Goal: Transaction & Acquisition: Purchase product/service

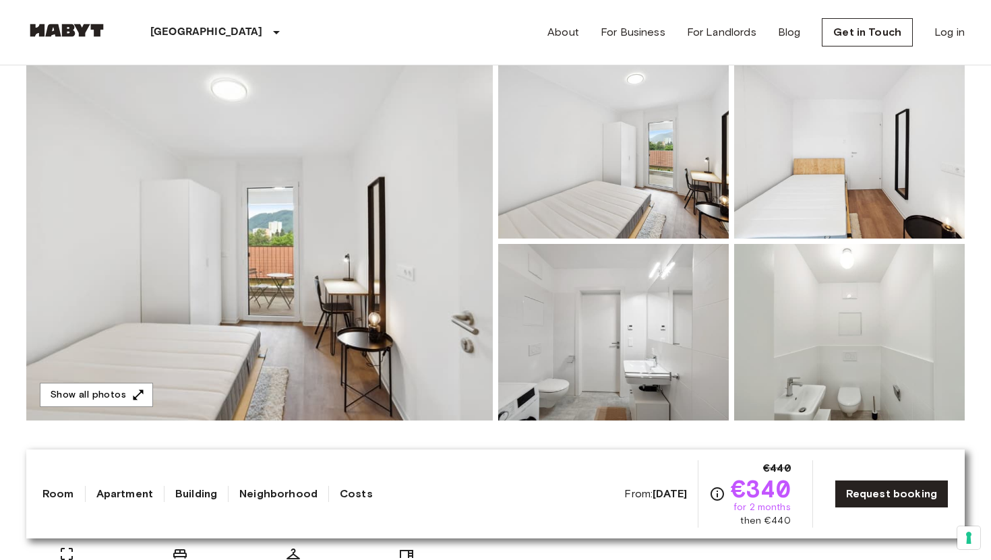
scroll to position [131, 0]
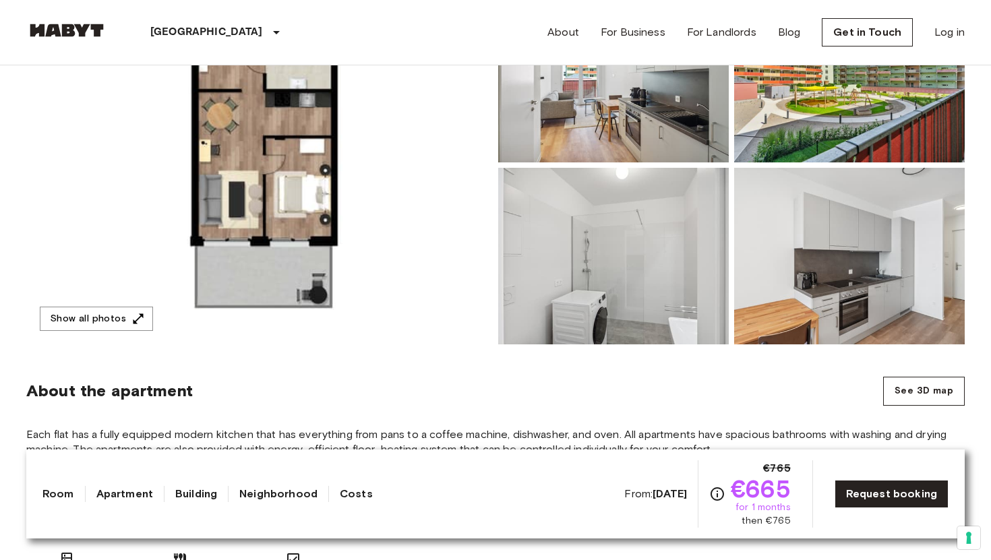
scroll to position [204, 0]
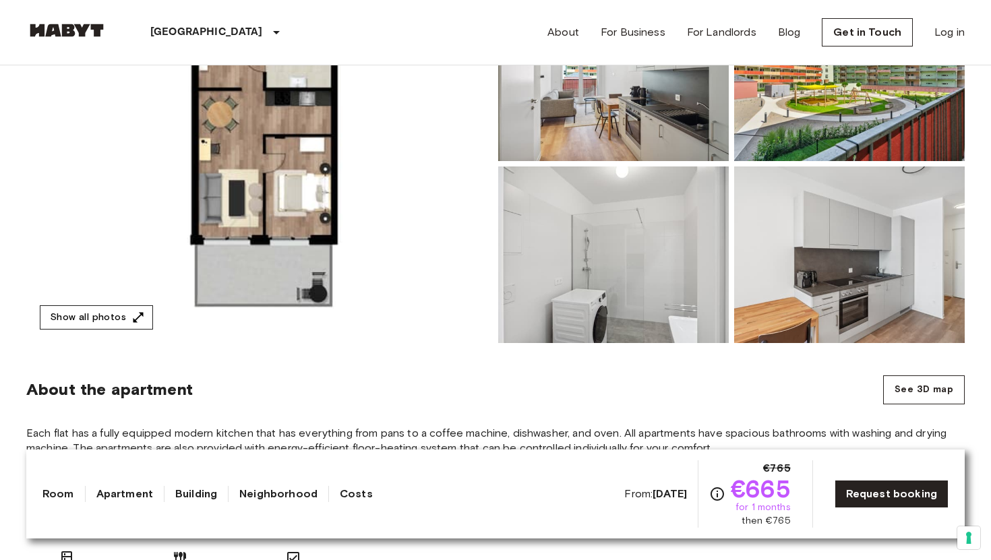
click at [84, 316] on button "Show all photos" at bounding box center [96, 317] width 113 height 25
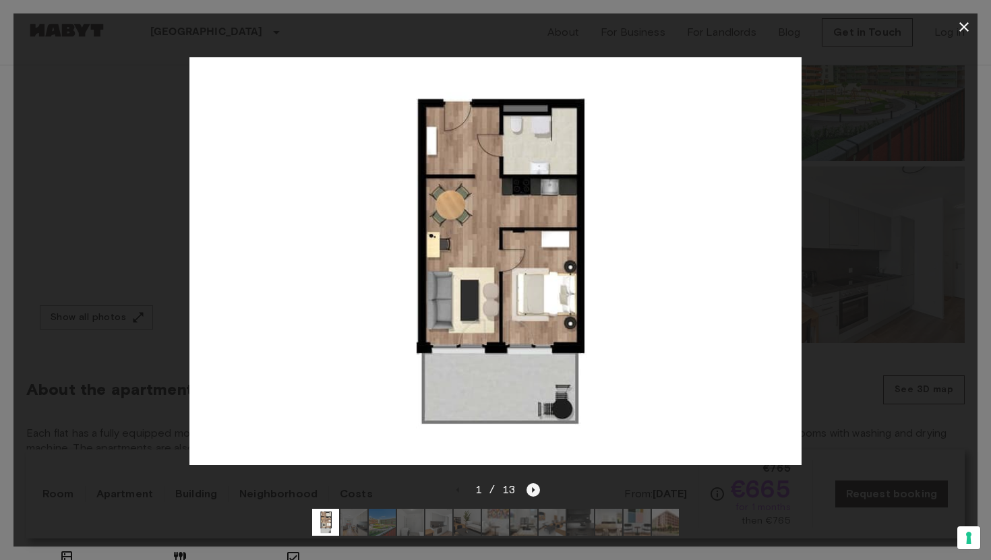
click at [531, 486] on icon "Next image" at bounding box center [533, 489] width 13 height 13
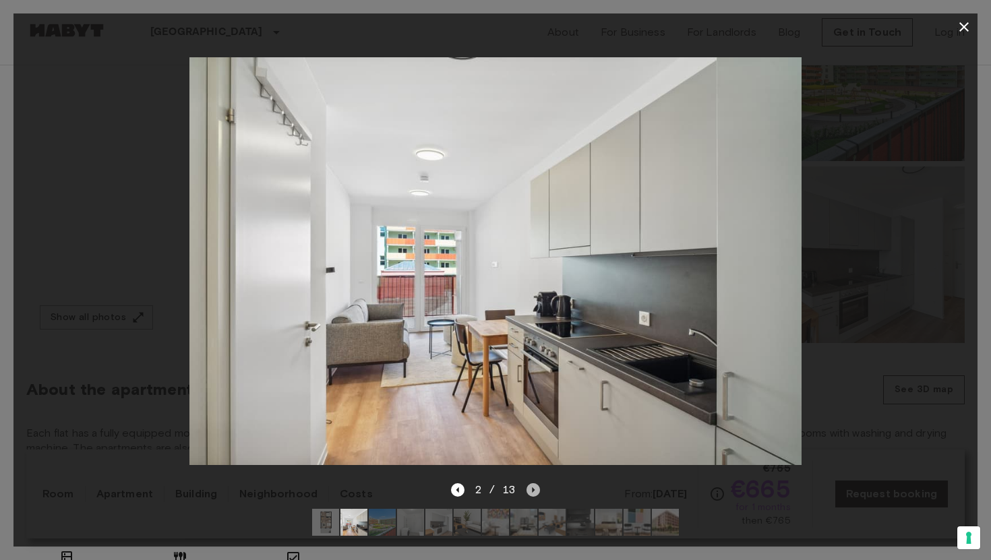
click at [531, 486] on icon "Next image" at bounding box center [533, 489] width 13 height 13
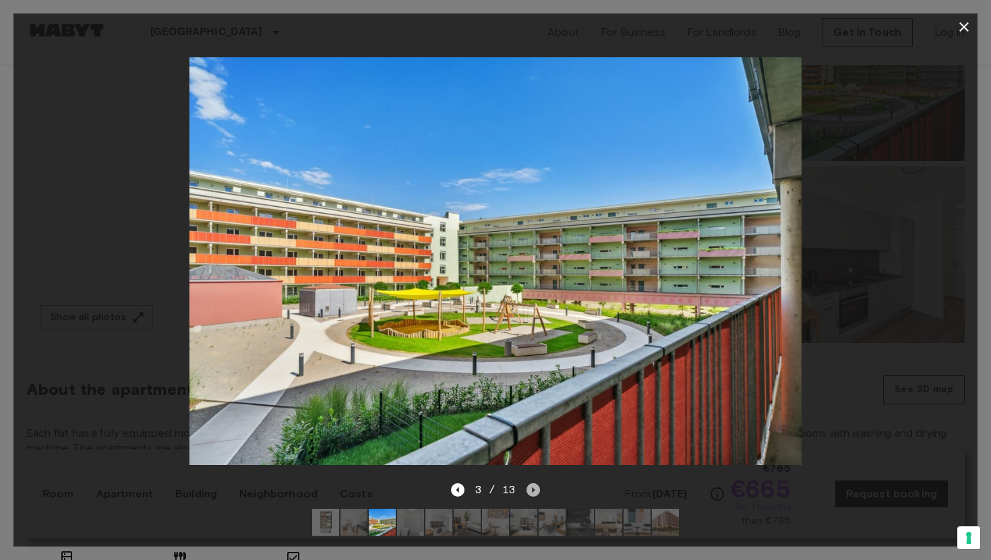
click at [531, 486] on icon "Next image" at bounding box center [533, 489] width 13 height 13
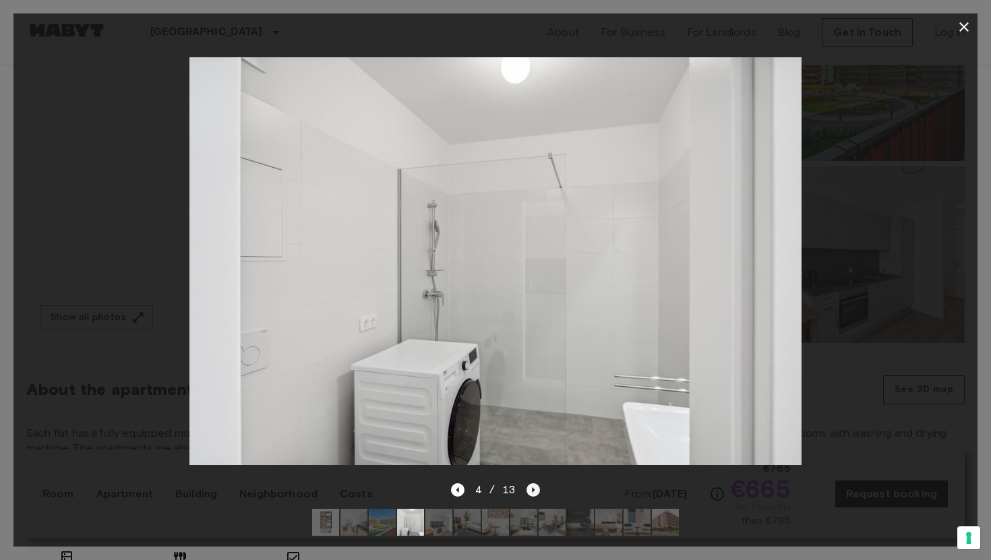
click at [531, 486] on icon "Next image" at bounding box center [533, 489] width 13 height 13
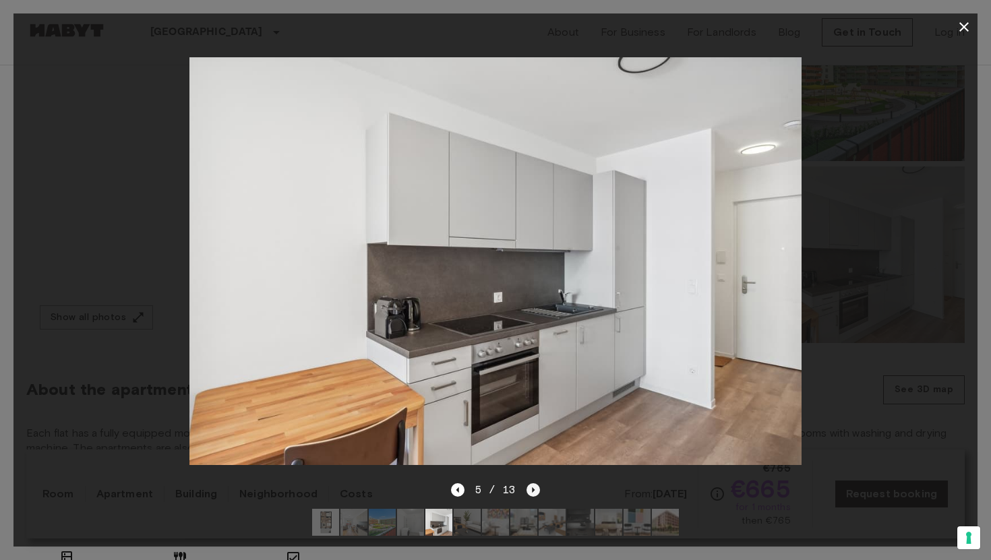
click at [531, 486] on icon "Next image" at bounding box center [533, 489] width 13 height 13
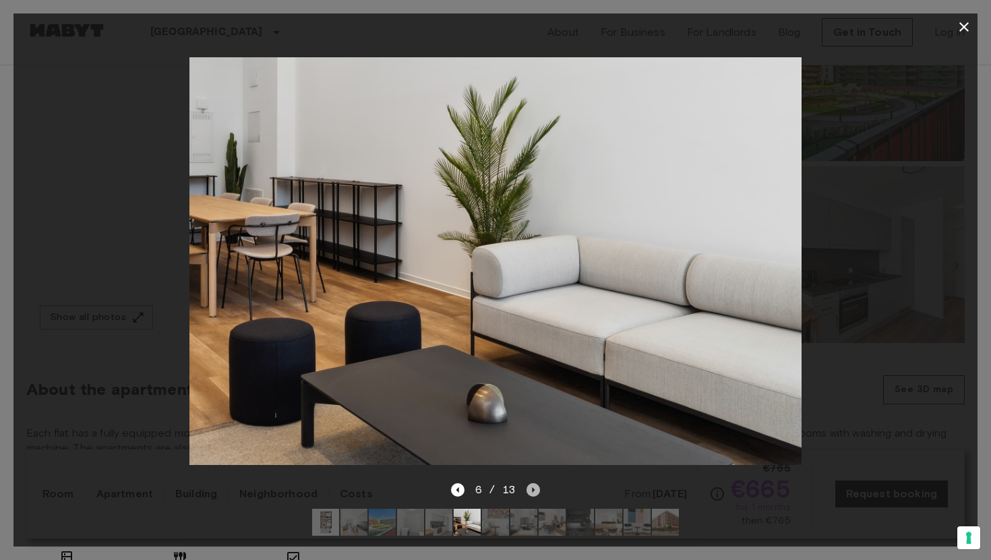
click at [531, 486] on icon "Next image" at bounding box center [533, 489] width 13 height 13
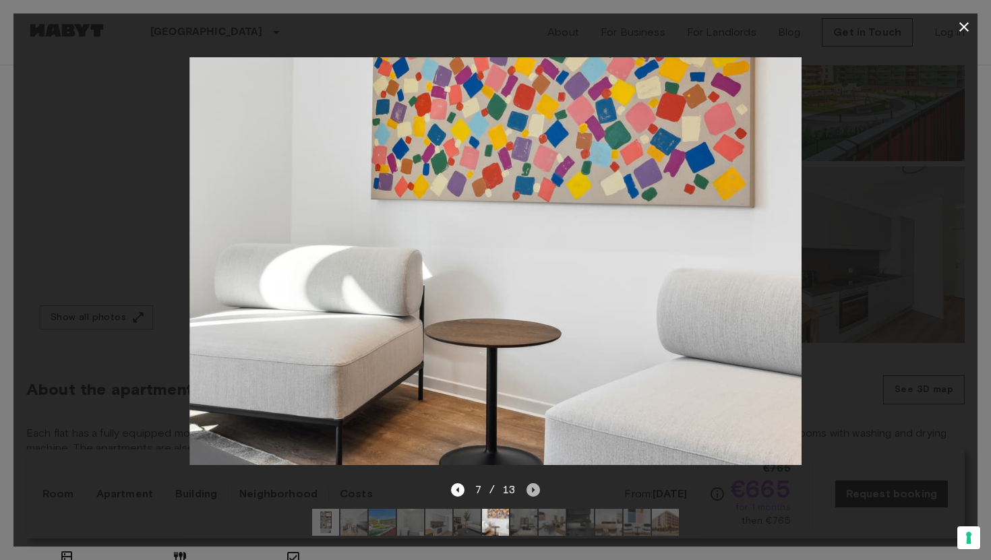
click at [531, 486] on icon "Next image" at bounding box center [533, 489] width 13 height 13
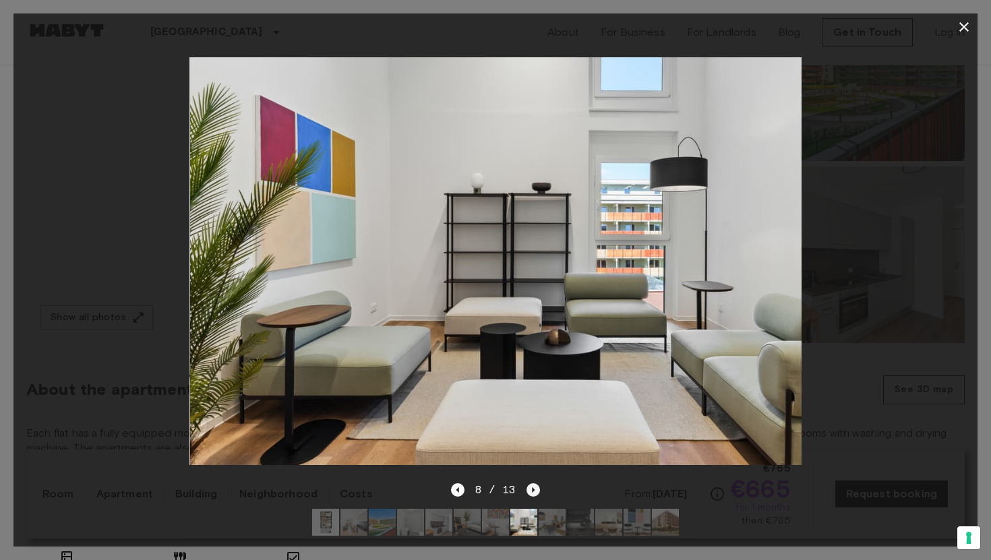
click at [531, 486] on icon "Next image" at bounding box center [533, 489] width 13 height 13
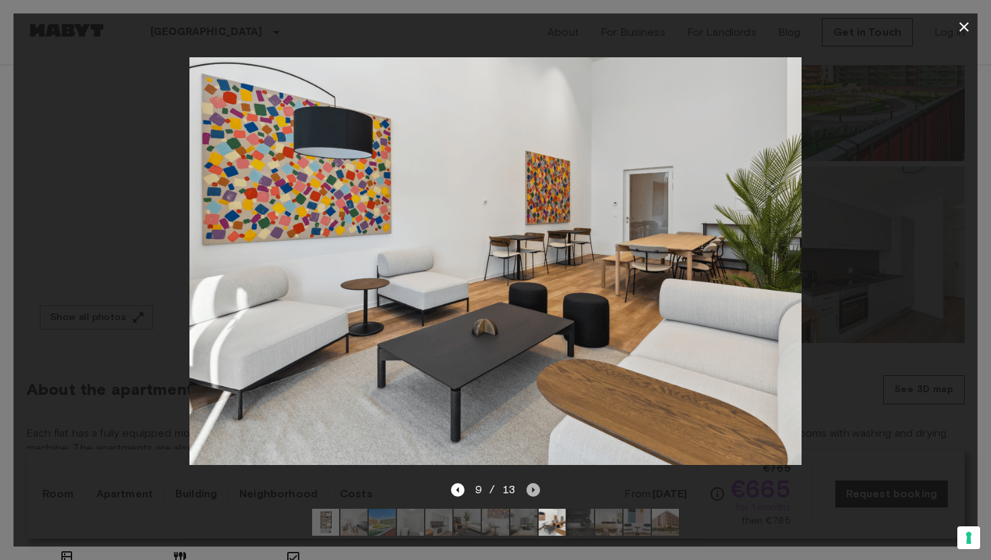
click at [531, 486] on icon "Next image" at bounding box center [533, 489] width 13 height 13
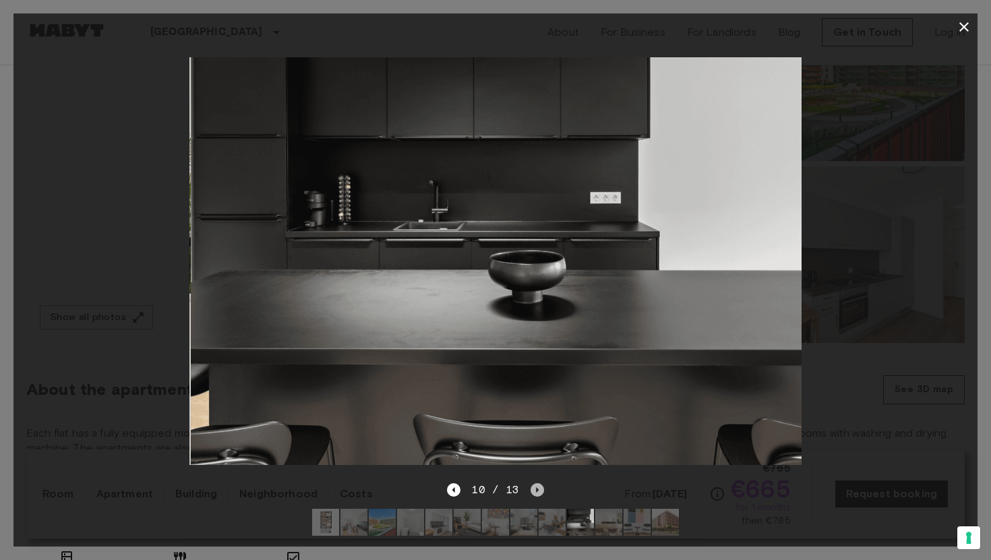
click at [531, 486] on icon "Next image" at bounding box center [537, 489] width 13 height 13
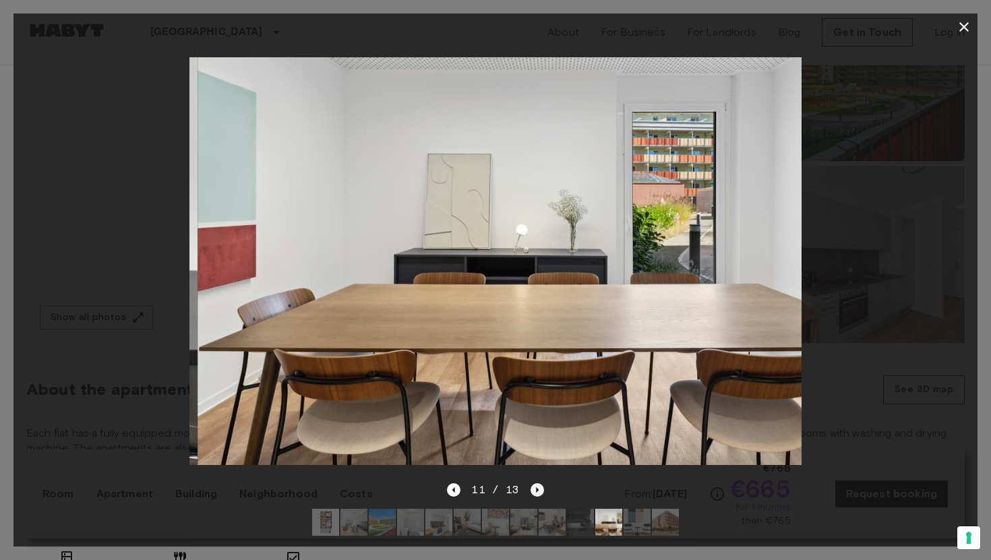
click at [531, 486] on icon "Next image" at bounding box center [537, 489] width 13 height 13
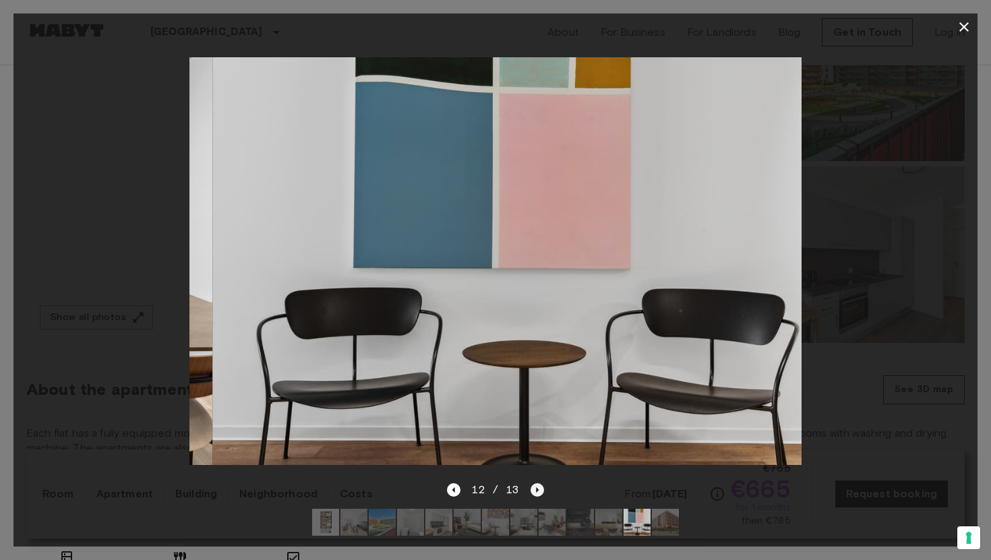
click at [531, 486] on icon "Next image" at bounding box center [537, 489] width 13 height 13
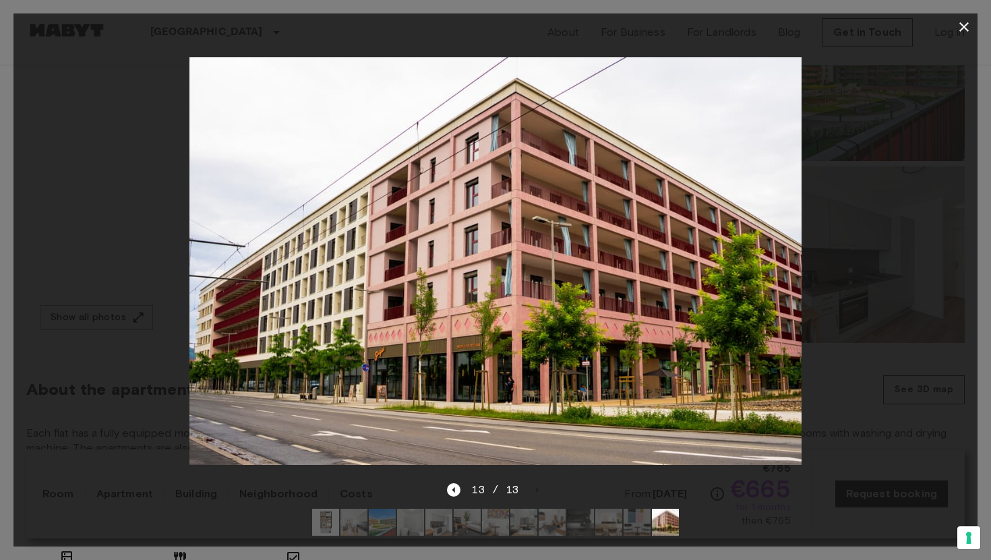
click at [946, 258] on div at bounding box center [495, 261] width 964 height 442
click at [960, 26] on icon "button" at bounding box center [964, 27] width 16 height 16
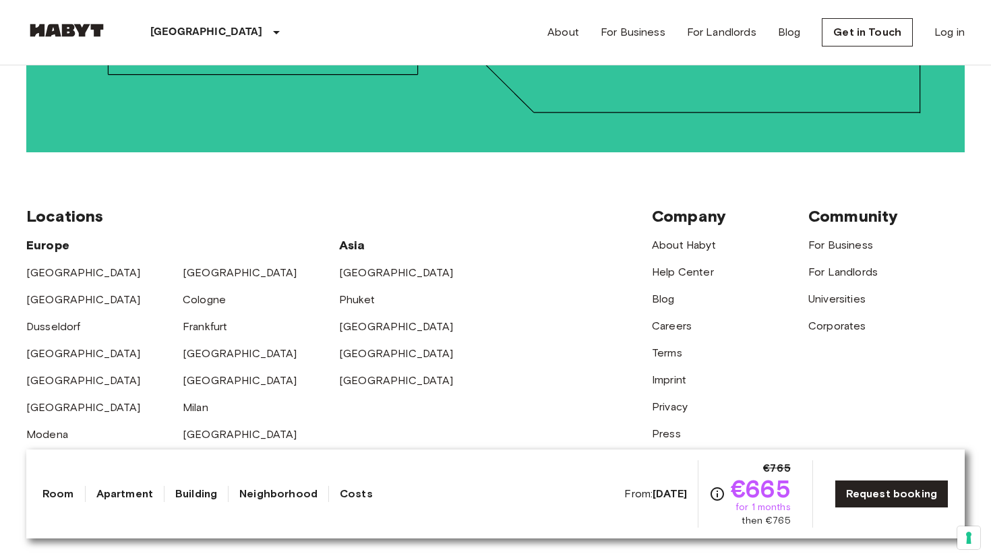
scroll to position [3256, 0]
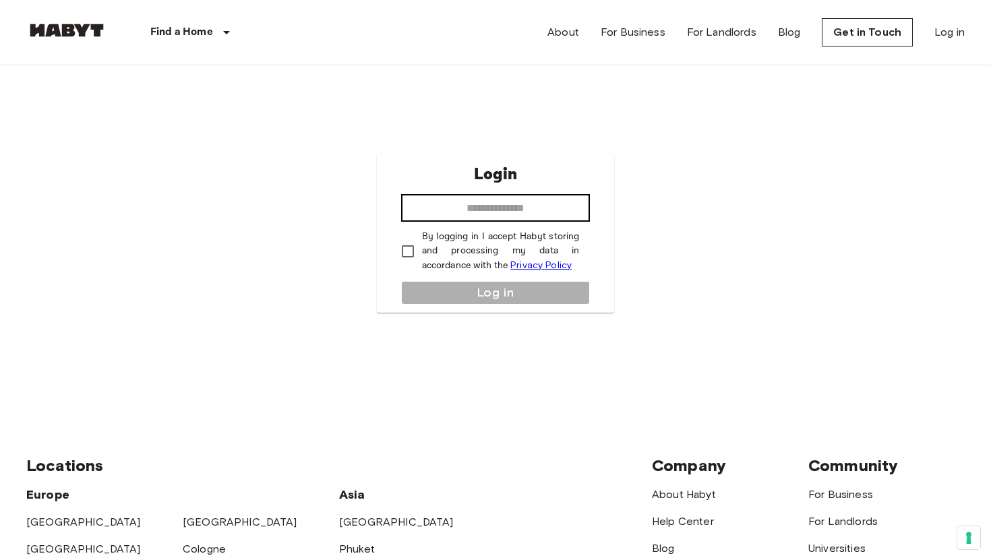
type input "**********"
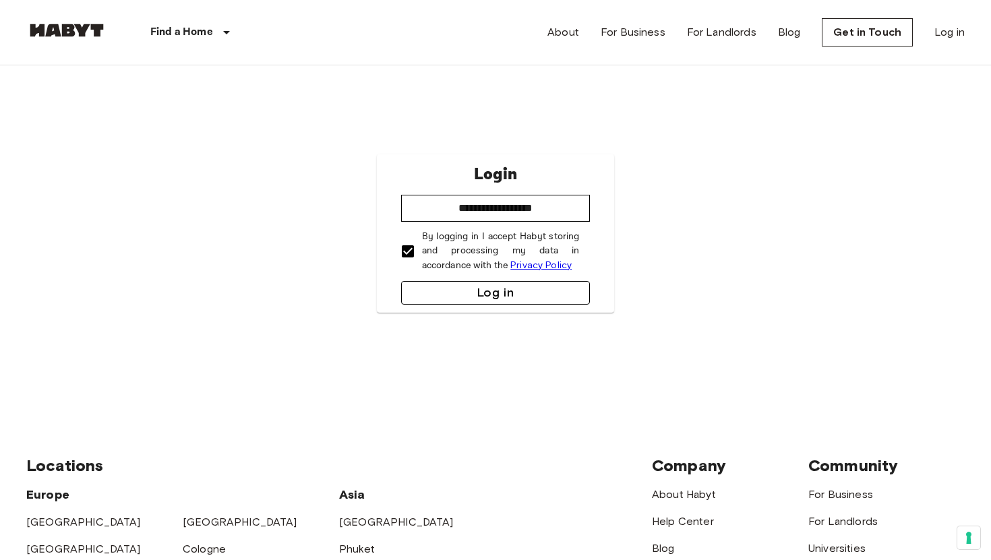
click at [448, 289] on button "Log in" at bounding box center [495, 293] width 189 height 24
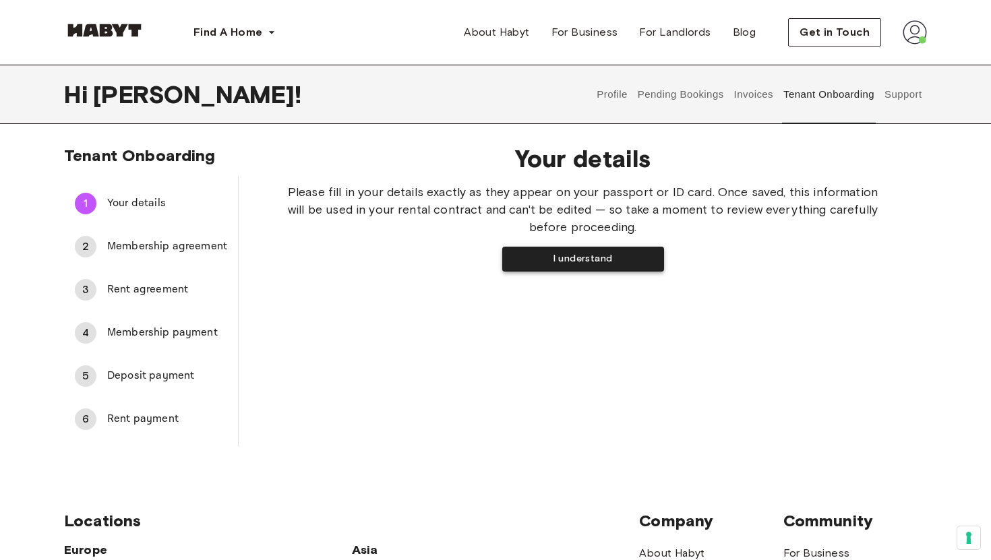
click at [556, 264] on button "I understand" at bounding box center [583, 259] width 162 height 25
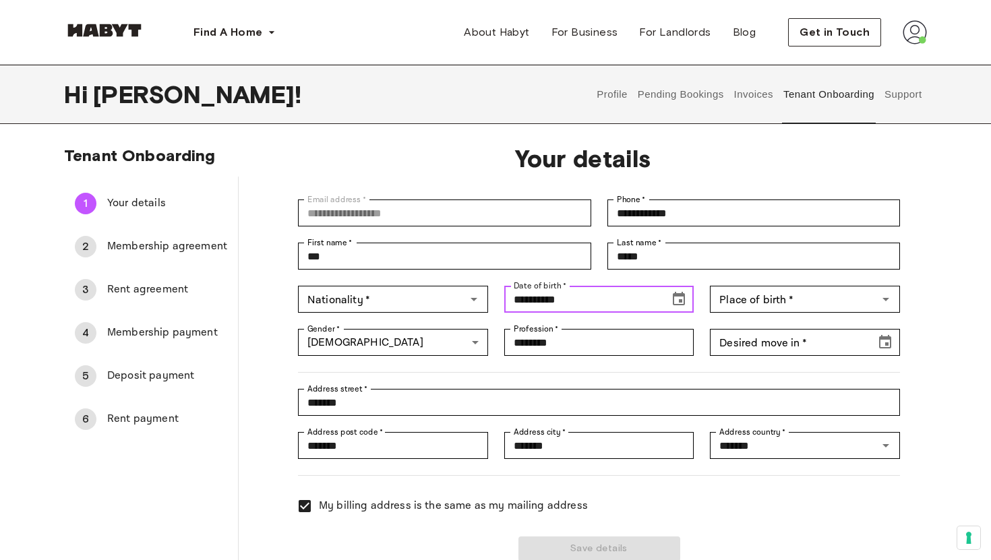
click at [519, 298] on input "**********" at bounding box center [582, 299] width 156 height 27
type input "**********"
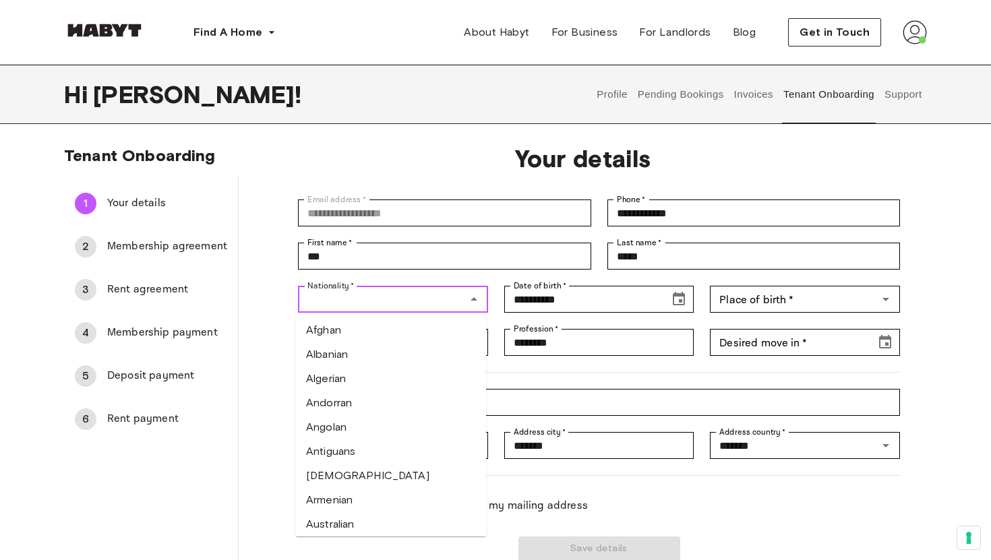
click at [422, 295] on input "Nationality   *" at bounding box center [382, 299] width 160 height 19
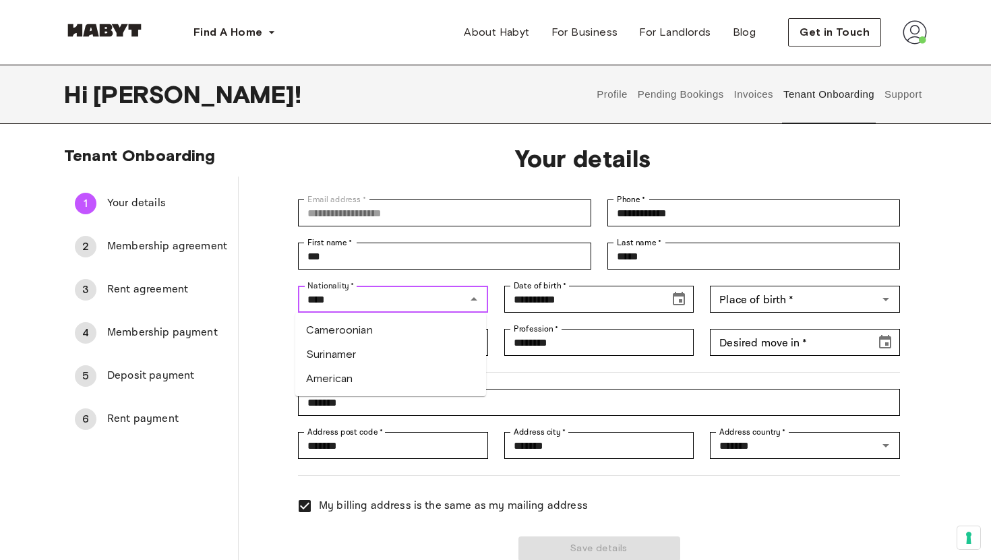
click at [389, 380] on li "American" at bounding box center [390, 379] width 191 height 24
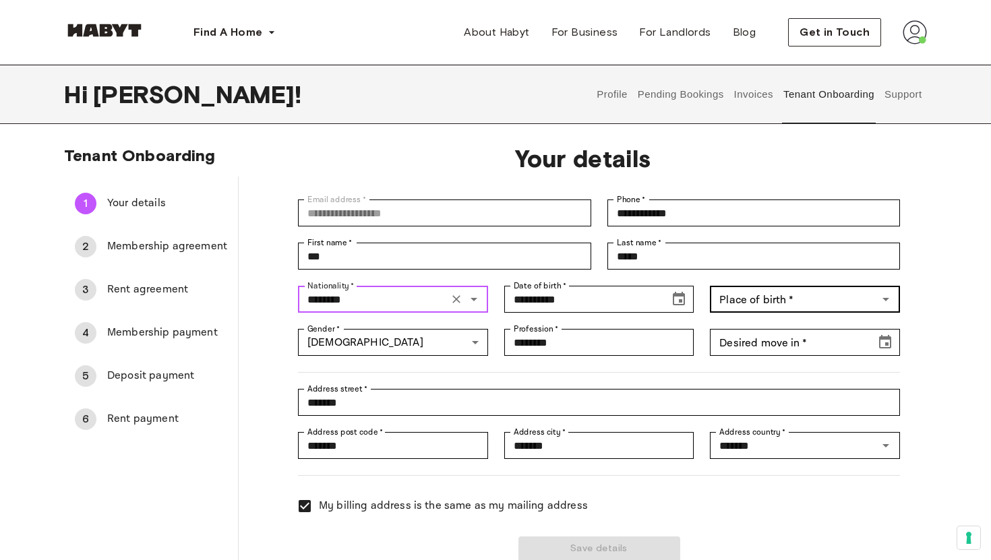
type input "********"
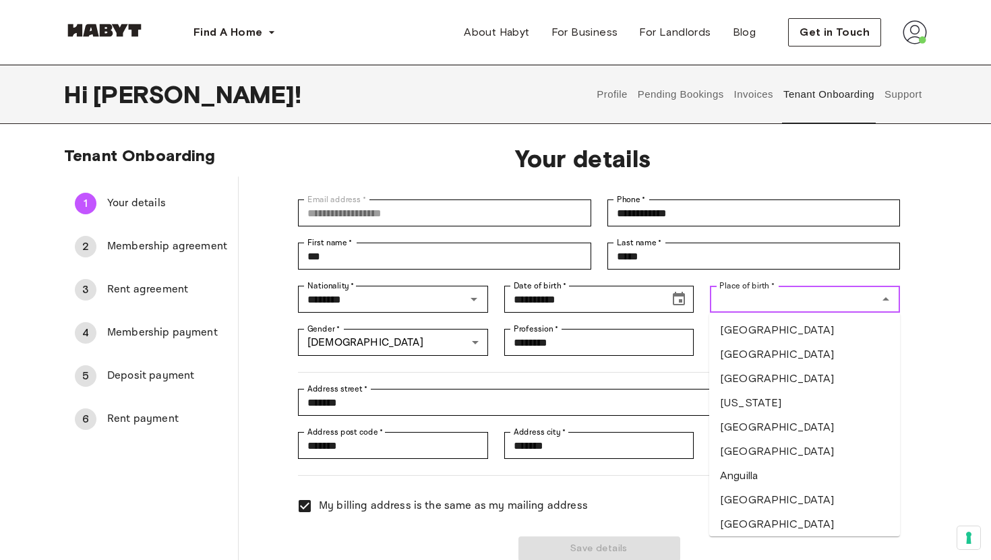
click at [766, 290] on div "Place of birth   * Place of birth   *" at bounding box center [805, 299] width 190 height 27
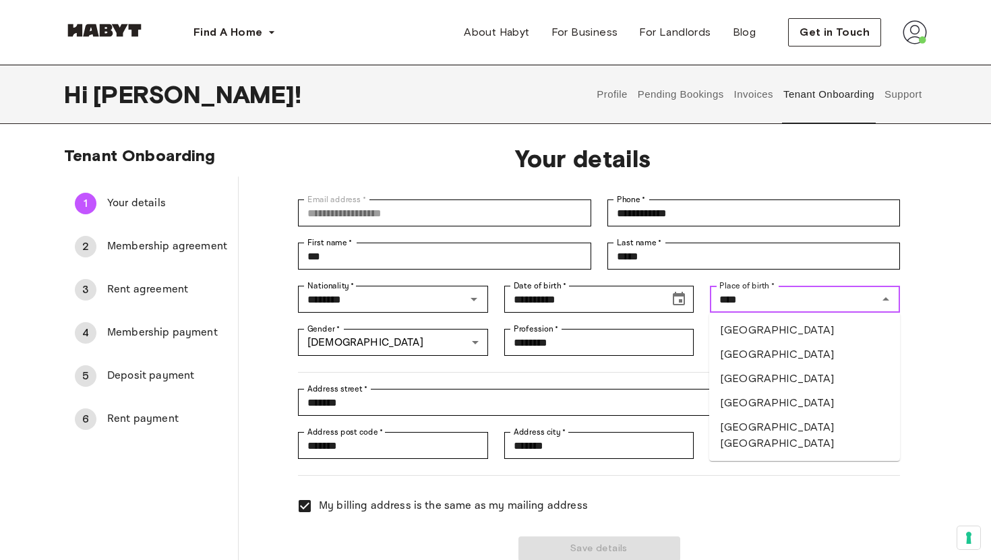
click at [788, 401] on li "United States of America" at bounding box center [804, 403] width 191 height 24
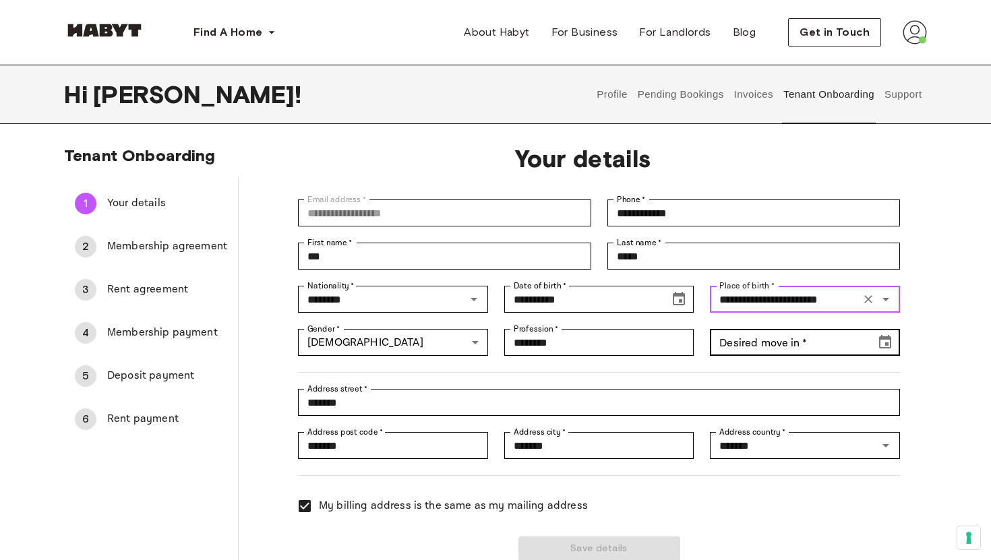
type input "**********"
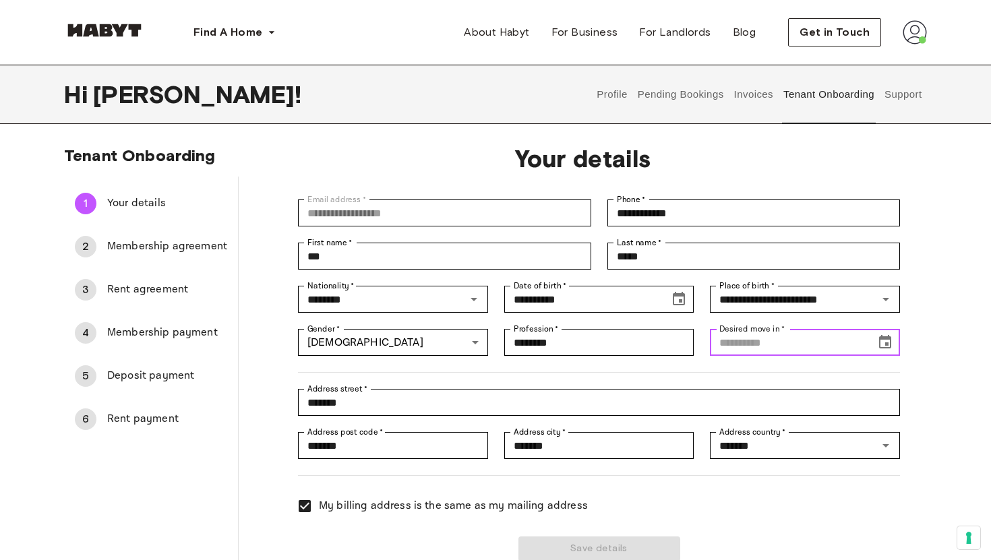
click at [782, 342] on input "Desired move in   *" at bounding box center [788, 342] width 156 height 27
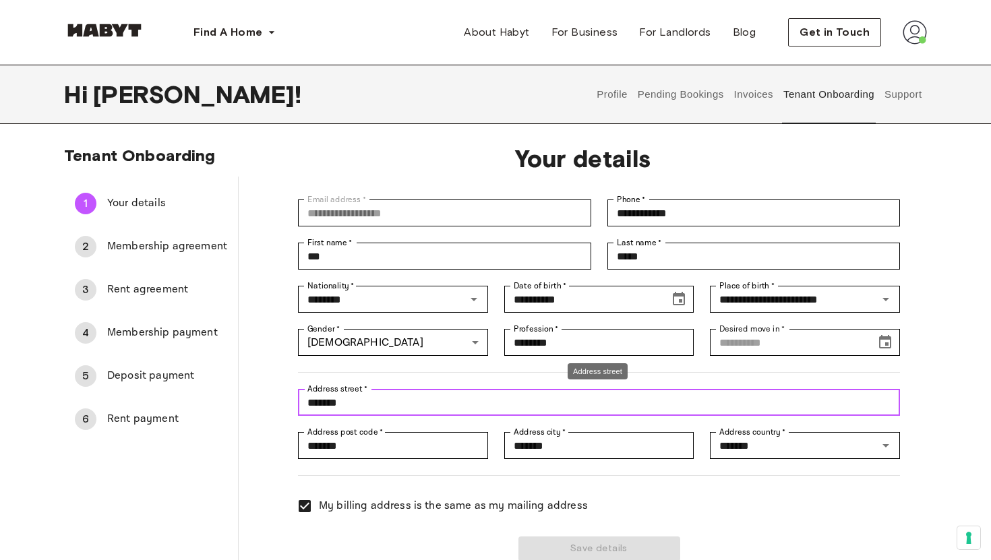
click at [438, 404] on input "*******" at bounding box center [599, 402] width 602 height 27
click at [407, 404] on input "*******" at bounding box center [599, 402] width 602 height 27
type input "**********"
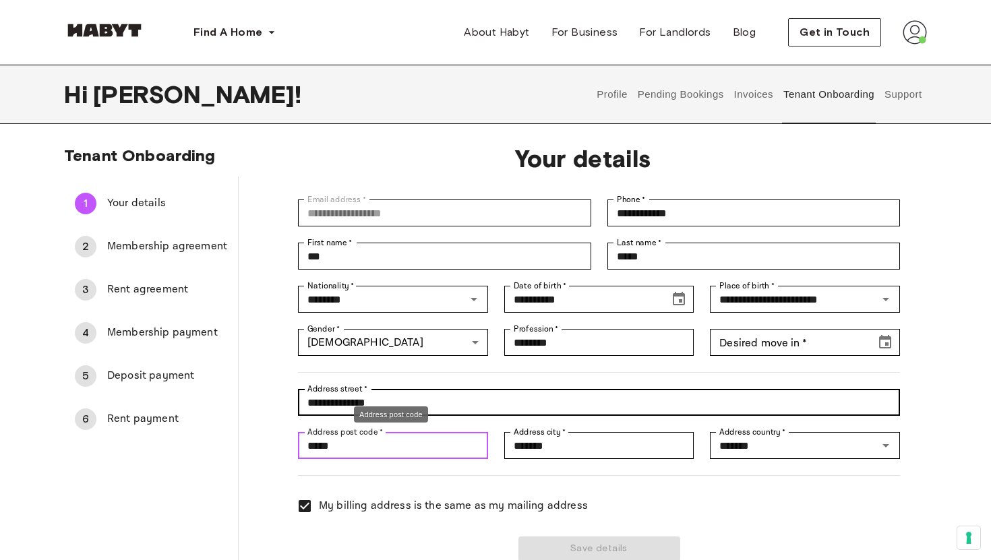
type input "*****"
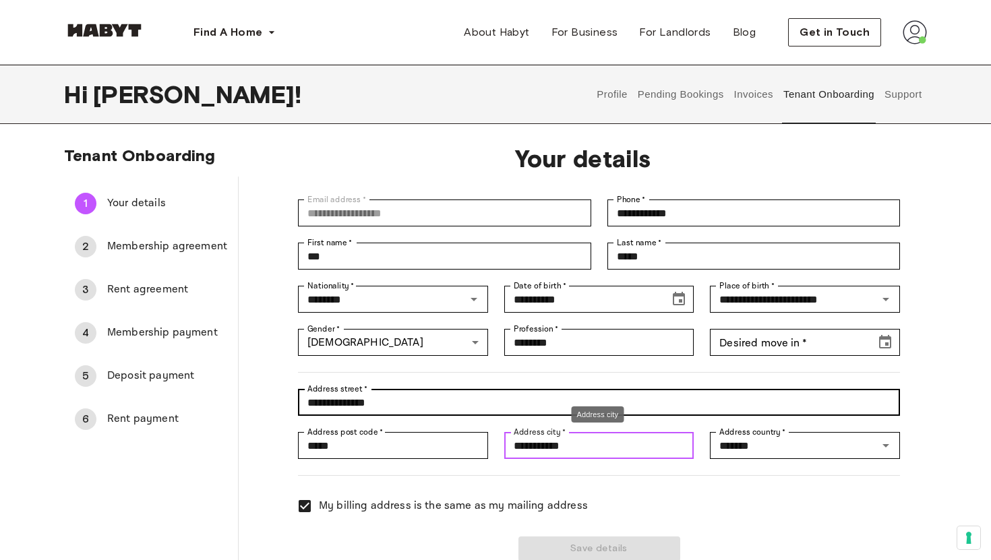
type input "**********"
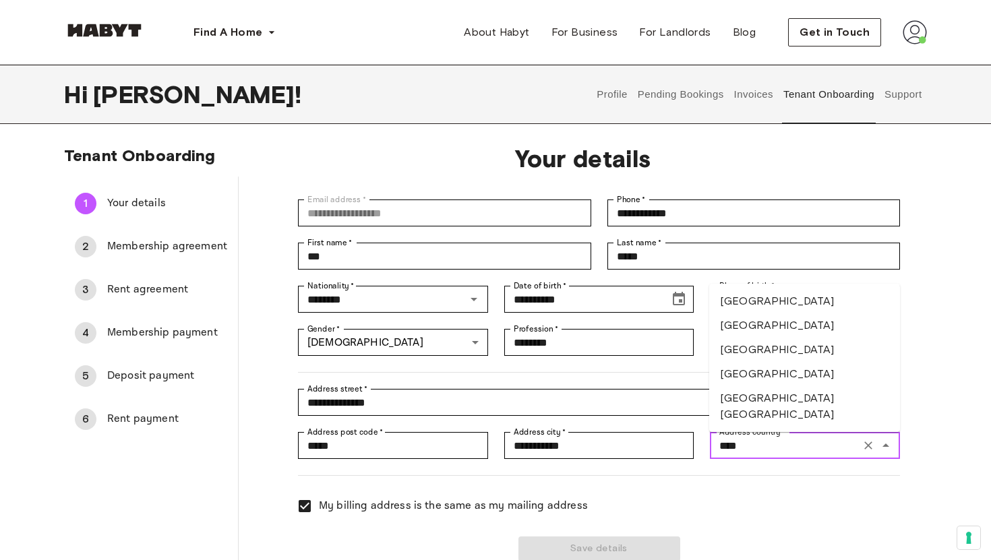
click at [801, 379] on li "United States of America" at bounding box center [804, 374] width 191 height 24
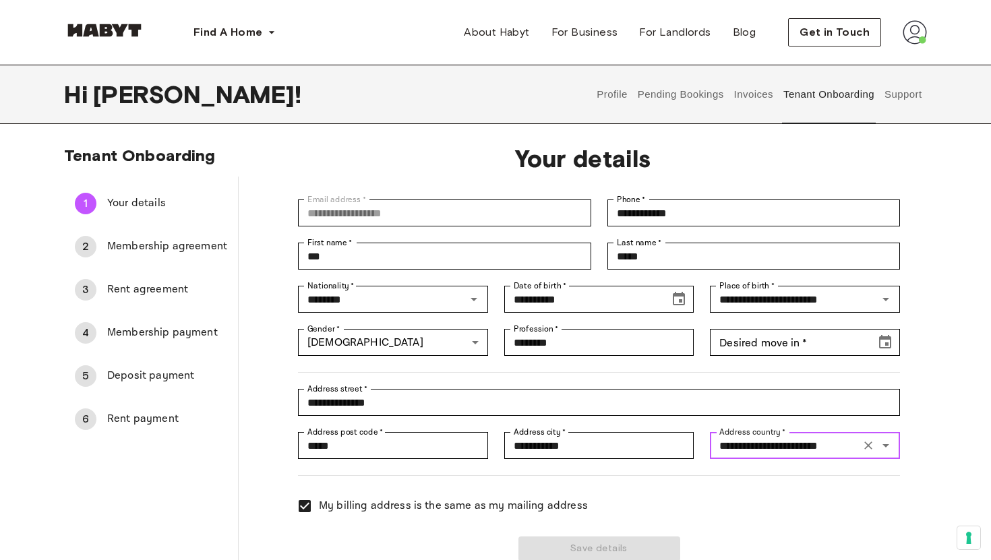
type input "**********"
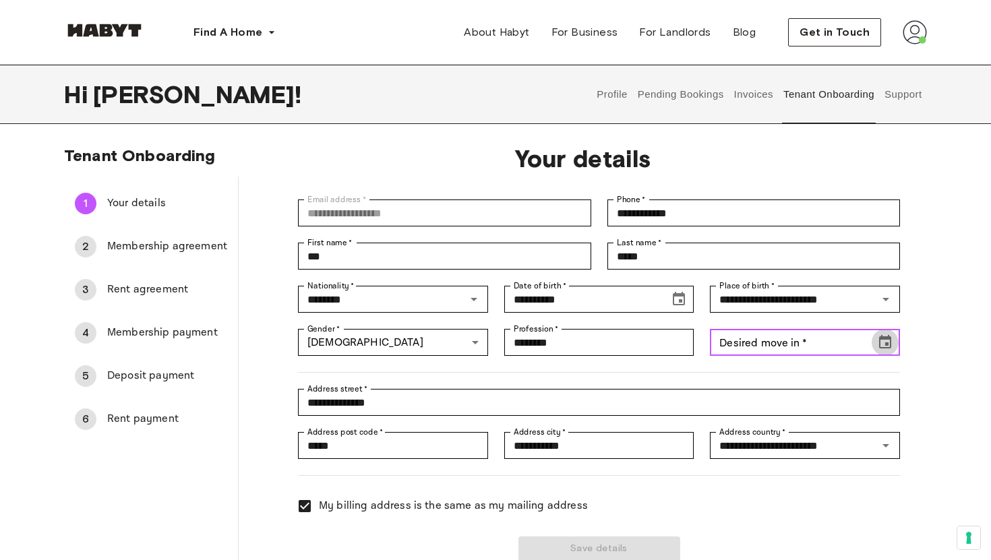
click at [886, 341] on icon "Choose date" at bounding box center [885, 342] width 16 height 16
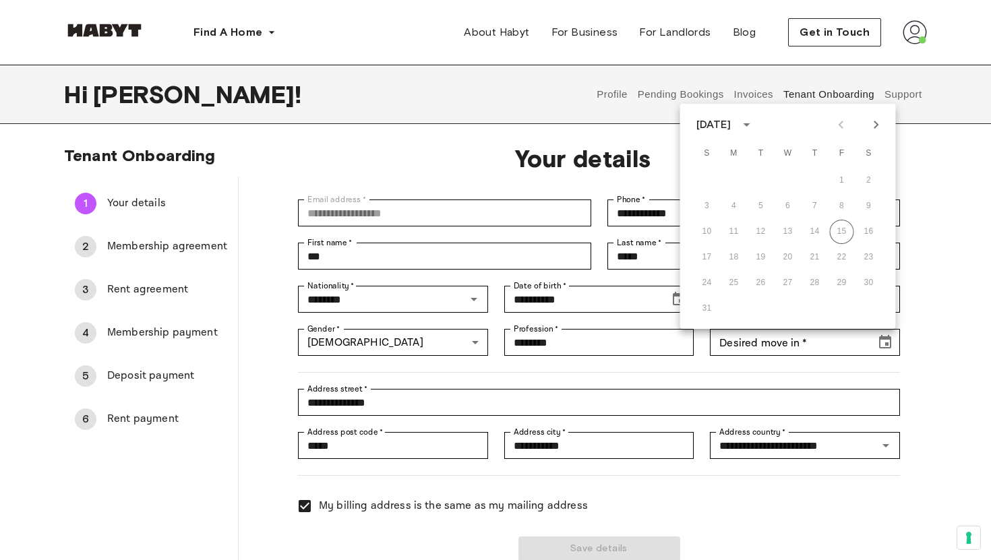
click at [875, 123] on icon "Next month" at bounding box center [877, 125] width 16 height 16
click at [762, 231] on button "16" at bounding box center [761, 232] width 24 height 24
type input "**********"
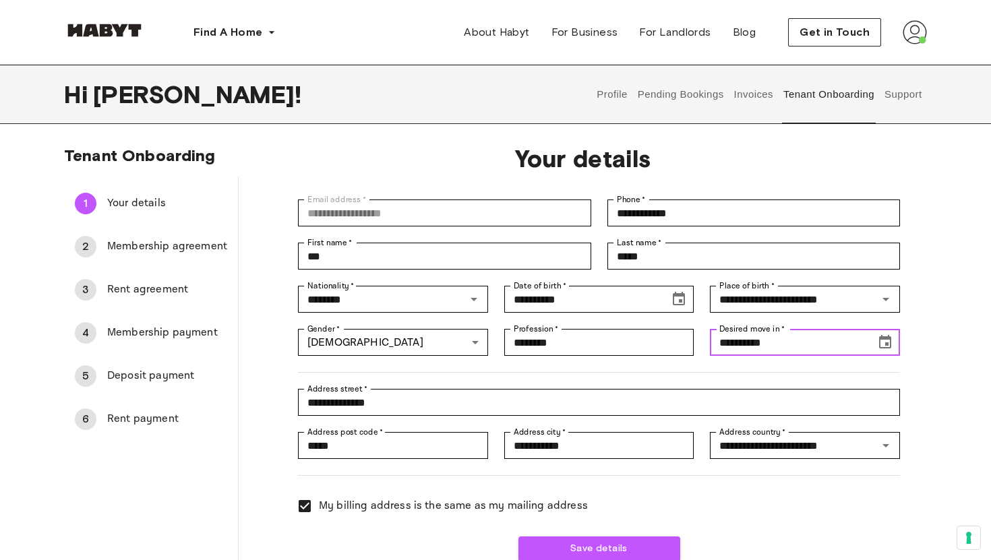
click at [895, 343] on button "Choose date, selected date is Sep 15, 2025" at bounding box center [885, 342] width 27 height 27
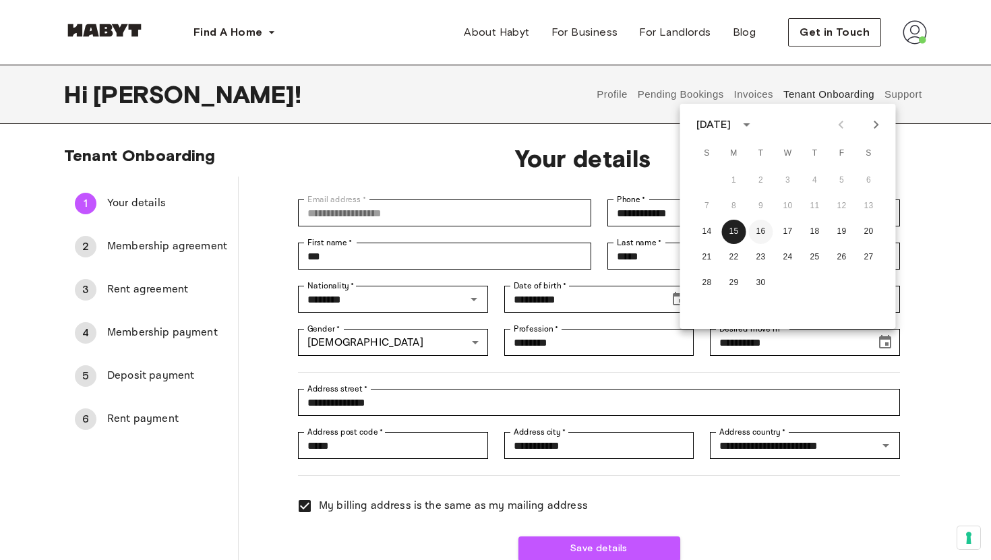
click at [763, 228] on button "16" at bounding box center [761, 232] width 24 height 24
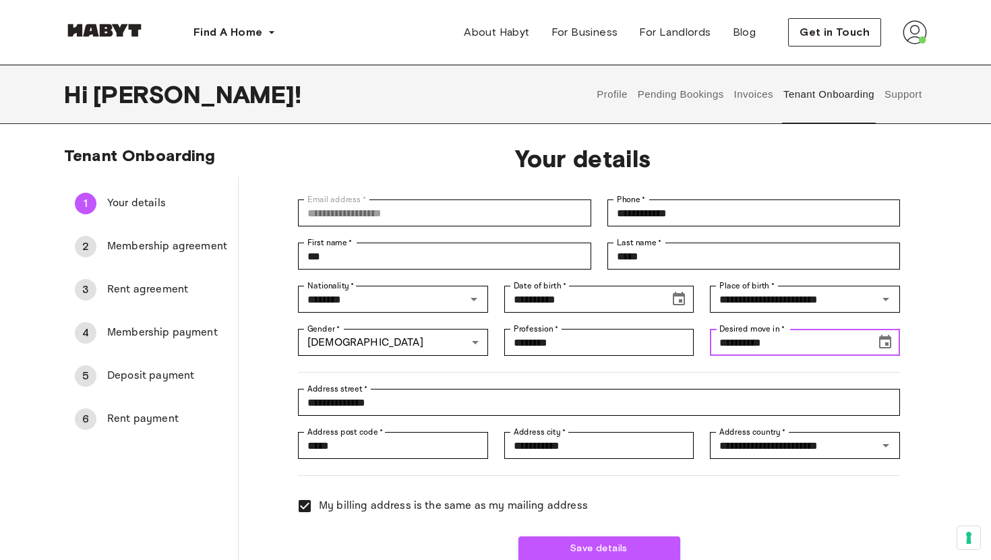
click at [883, 340] on icon "Choose date, selected date is Sep 15, 2025" at bounding box center [885, 342] width 16 height 16
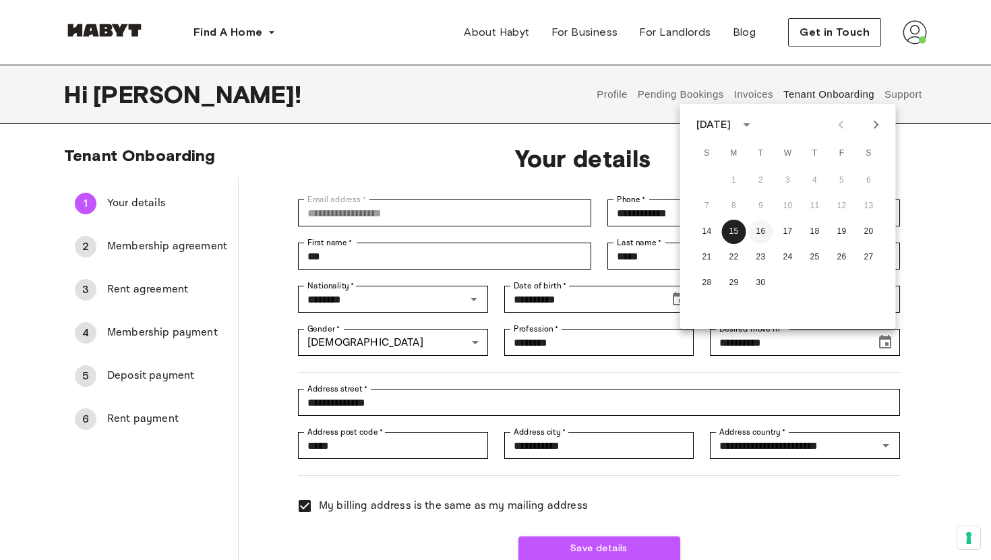
click at [765, 231] on button "16" at bounding box center [761, 232] width 24 height 24
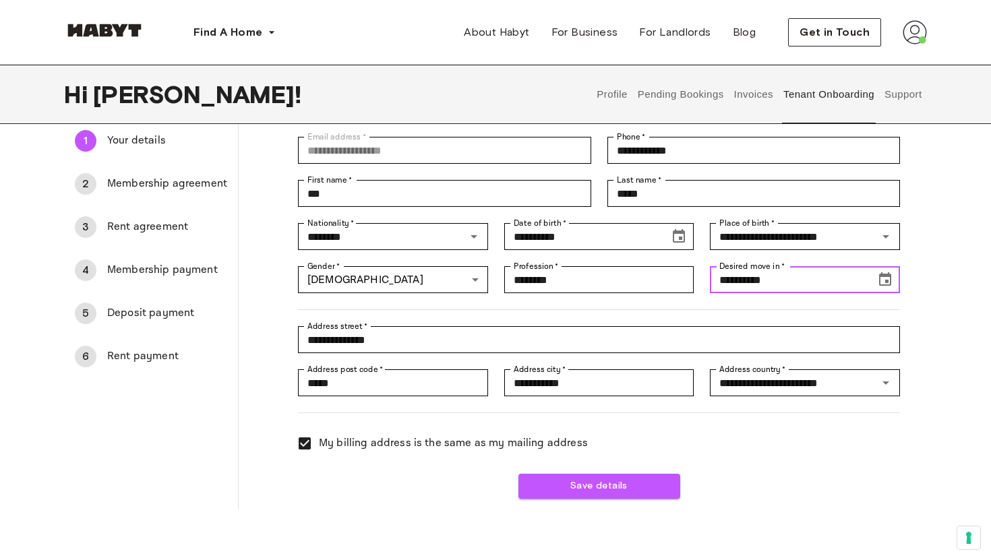
scroll to position [109, 0]
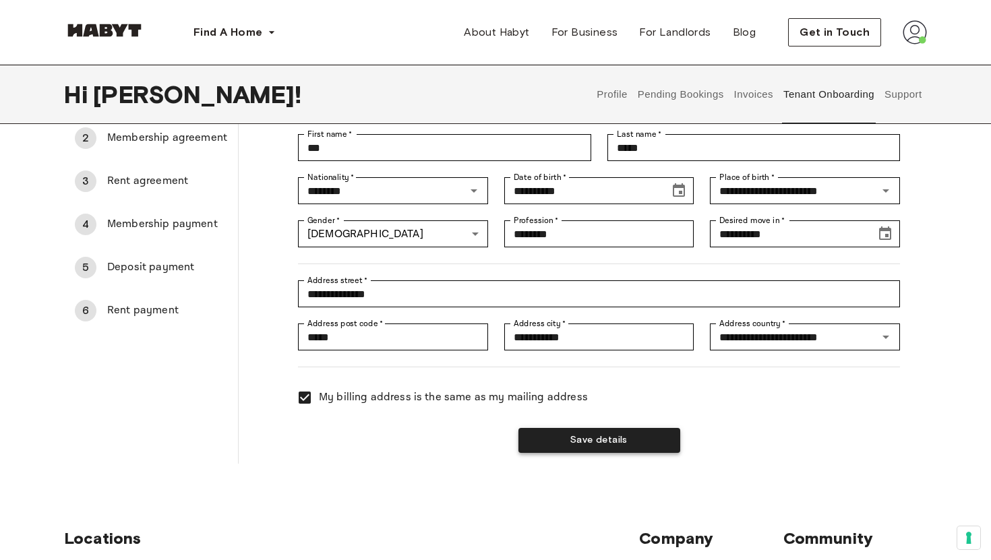
click at [561, 446] on button "Save details" at bounding box center [600, 440] width 162 height 25
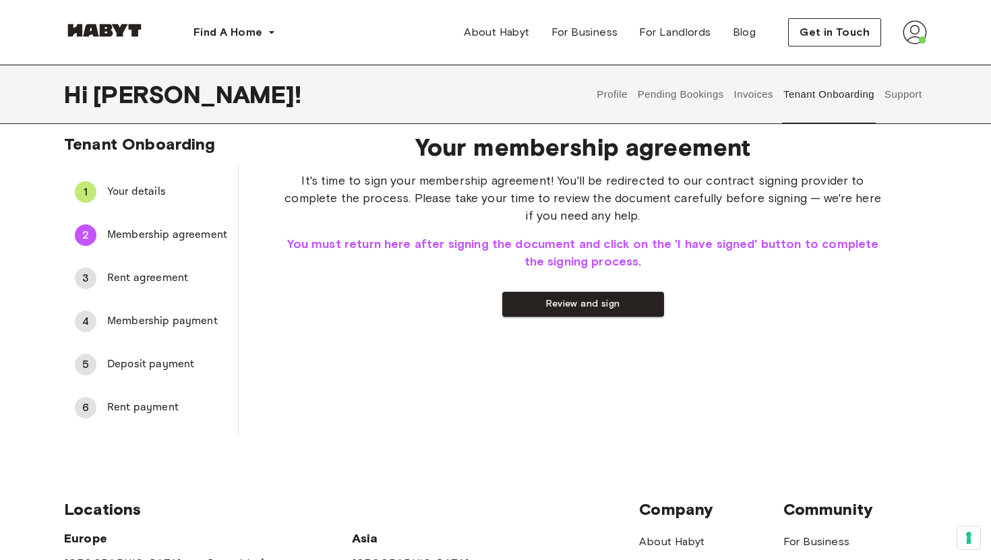
scroll to position [0, 0]
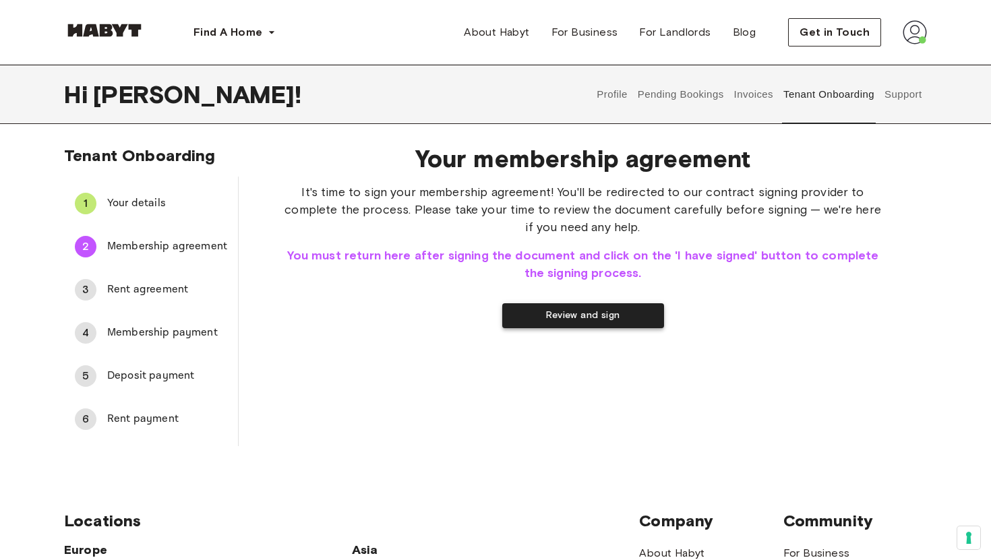
click at [602, 316] on button "Review and sign" at bounding box center [583, 315] width 162 height 25
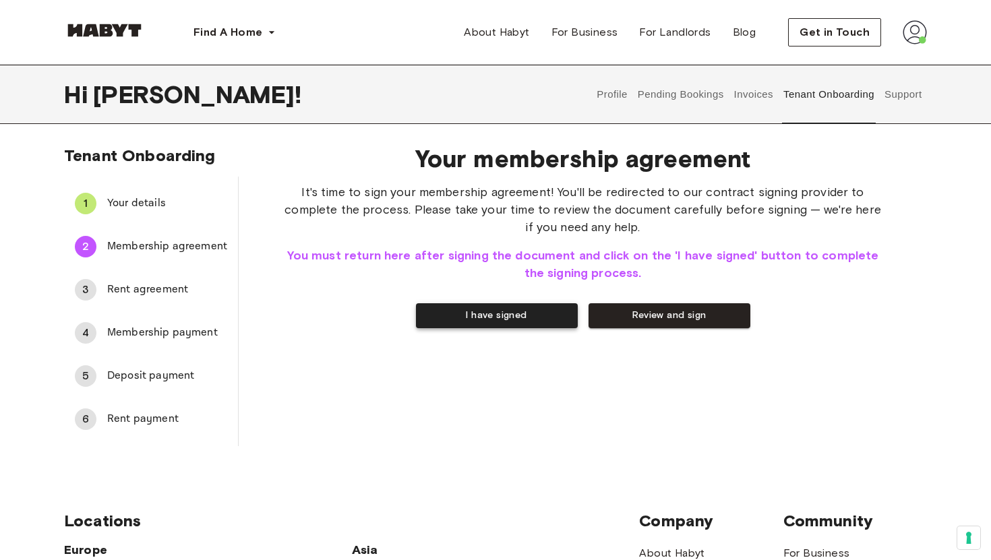
click at [506, 311] on button "I have signed" at bounding box center [497, 315] width 162 height 25
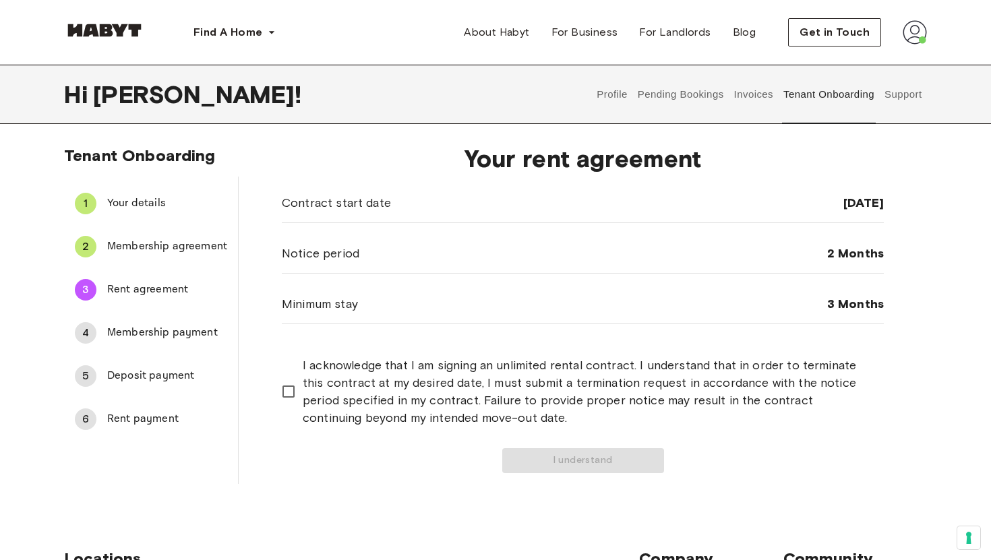
click at [473, 384] on span "I acknowledge that I am signing an unlimited rental contract. I understand that…" at bounding box center [588, 392] width 570 height 70
click at [546, 467] on button "I understand" at bounding box center [583, 460] width 162 height 25
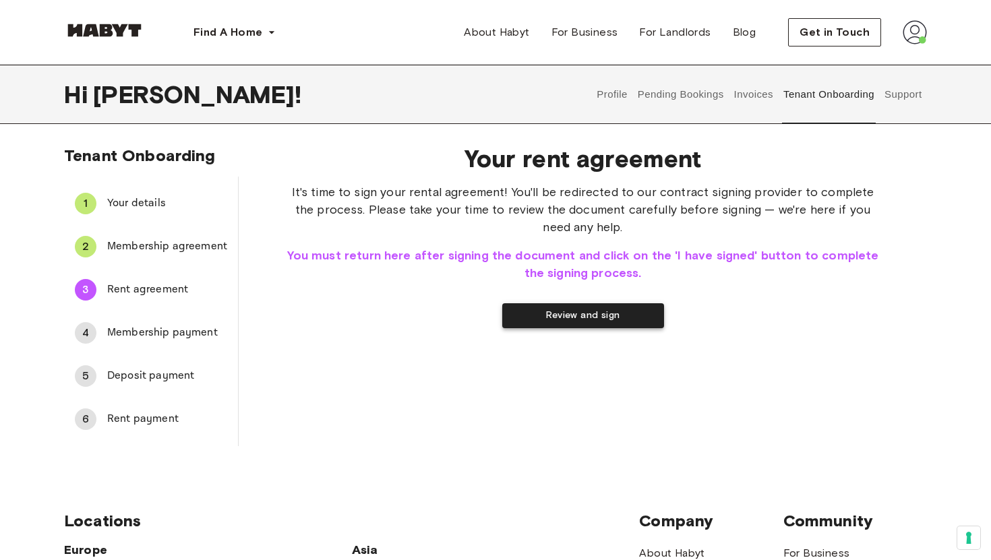
click at [593, 325] on button "Review and sign" at bounding box center [583, 315] width 162 height 25
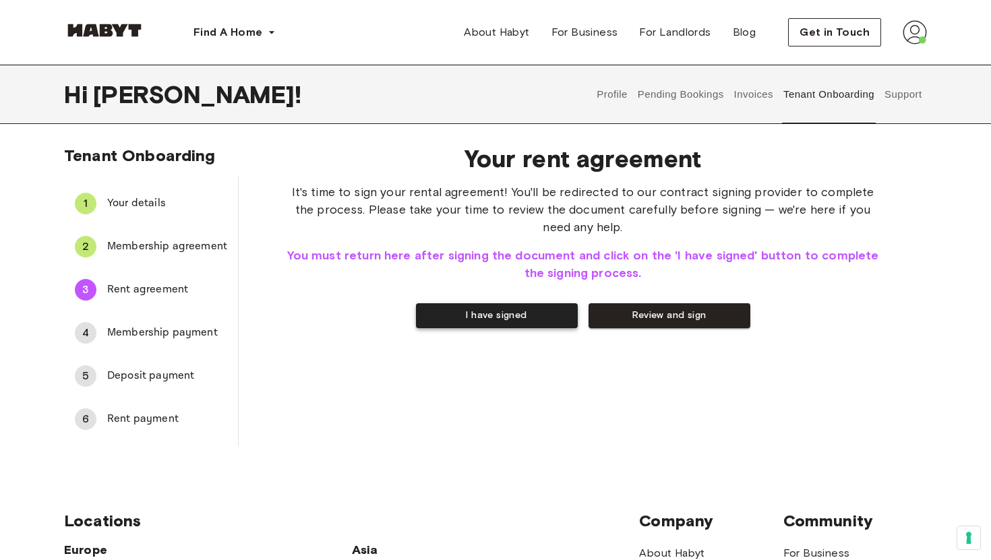
click at [520, 319] on button "I have signed" at bounding box center [497, 315] width 162 height 25
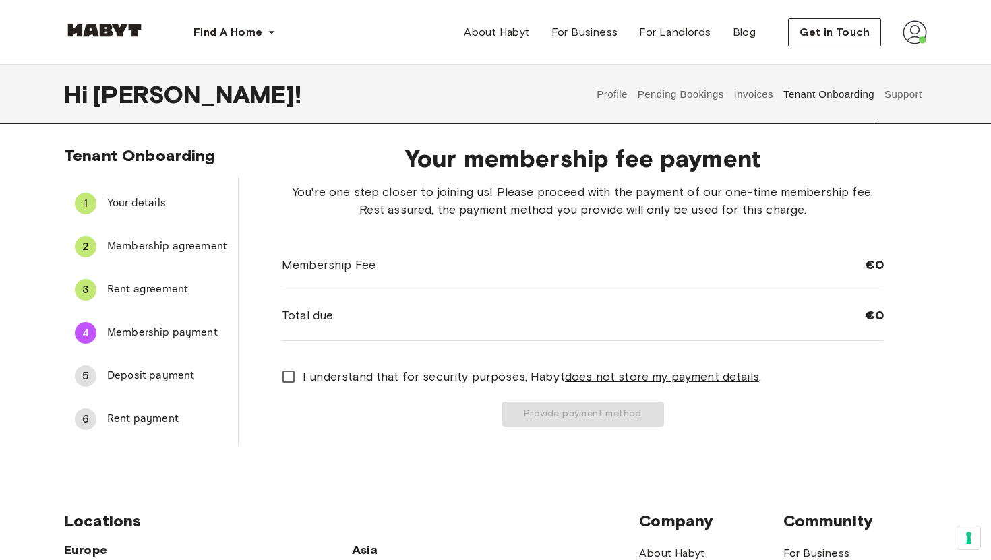
click at [434, 374] on span "I understand that for security purposes, Habyt does not store my payment detail…" at bounding box center [532, 377] width 459 height 18
click at [615, 418] on button "Provide payment method" at bounding box center [583, 414] width 162 height 25
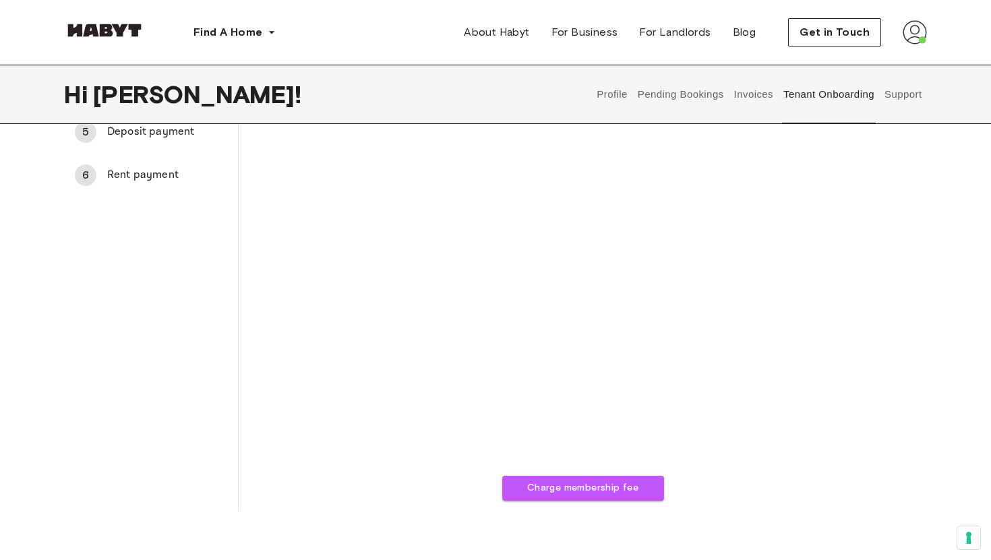
scroll to position [243, 0]
click at [569, 488] on button "Charge membership fee" at bounding box center [583, 489] width 162 height 25
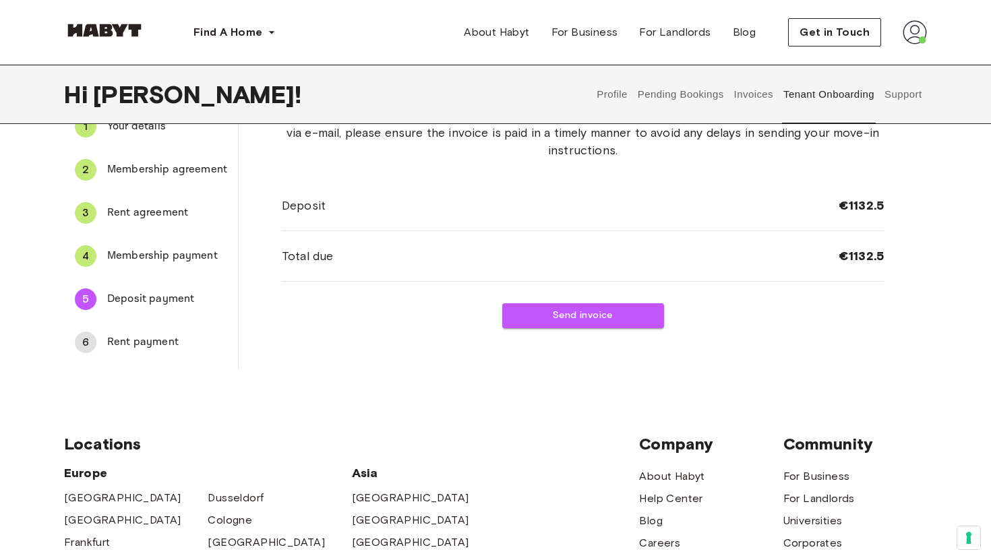
scroll to position [0, 0]
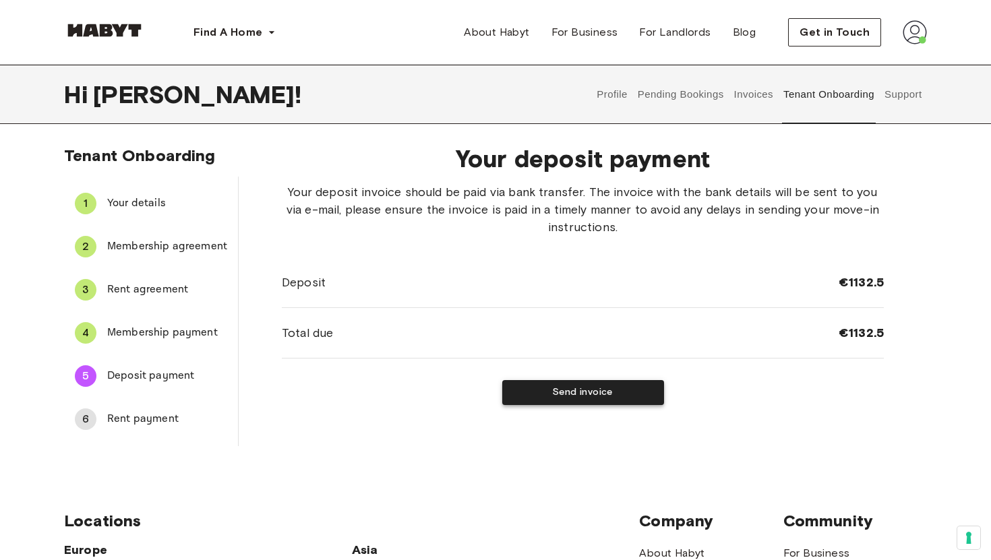
click at [589, 391] on button "Send invoice" at bounding box center [583, 392] width 162 height 25
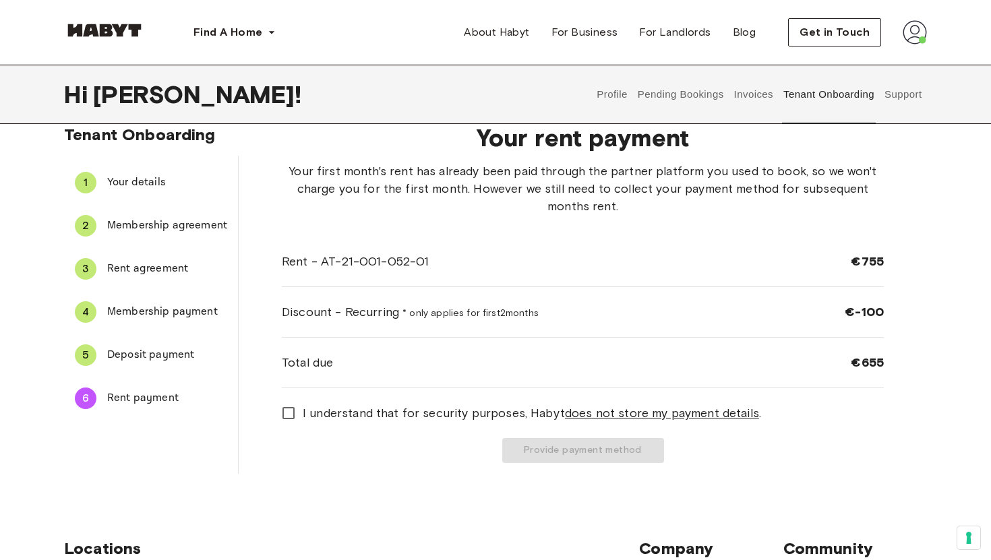
scroll to position [22, 0]
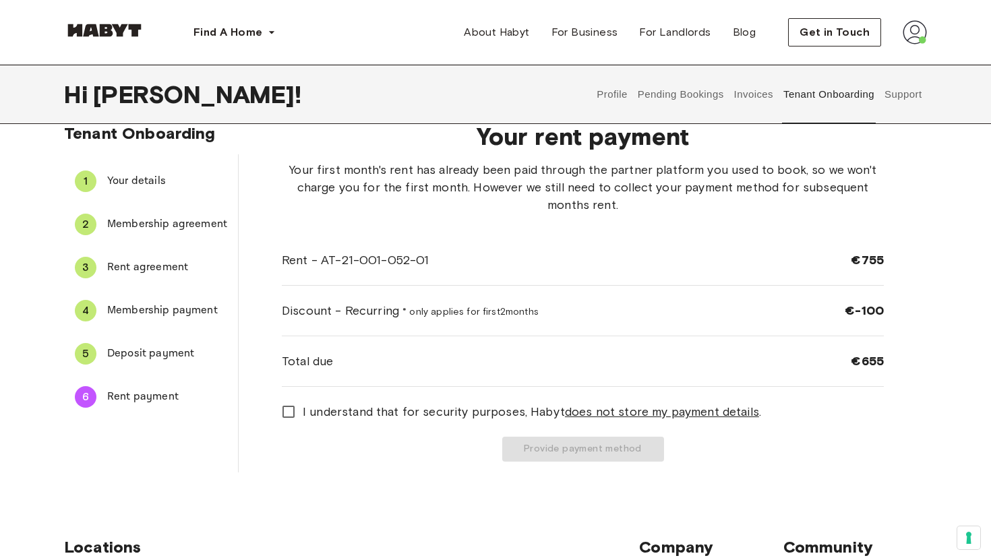
click at [363, 417] on span "I understand that for security purposes, Habyt does not store my payment detail…" at bounding box center [532, 412] width 459 height 18
click at [556, 454] on button "Provide payment method" at bounding box center [583, 449] width 162 height 25
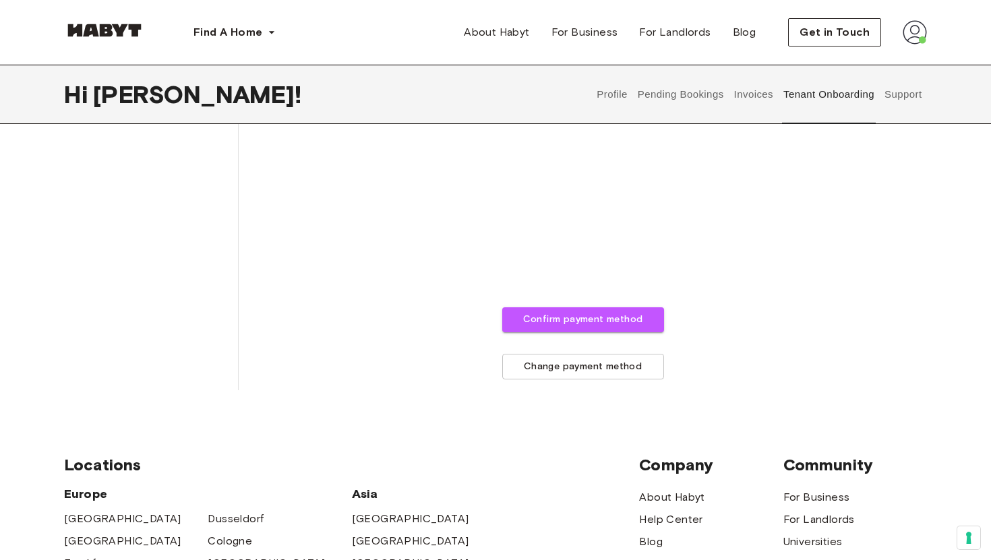
scroll to position [396, 0]
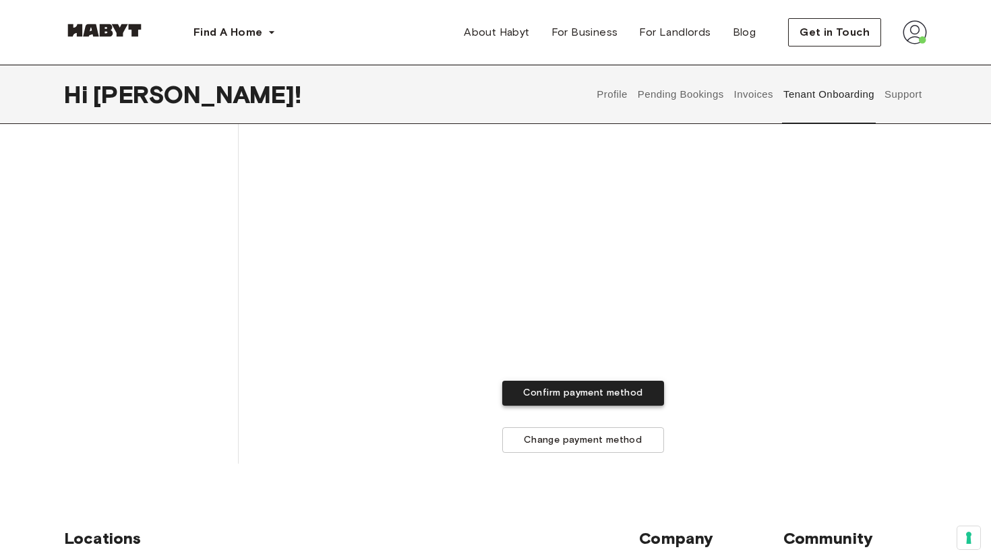
click at [591, 394] on button "Confirm payment method" at bounding box center [583, 393] width 162 height 25
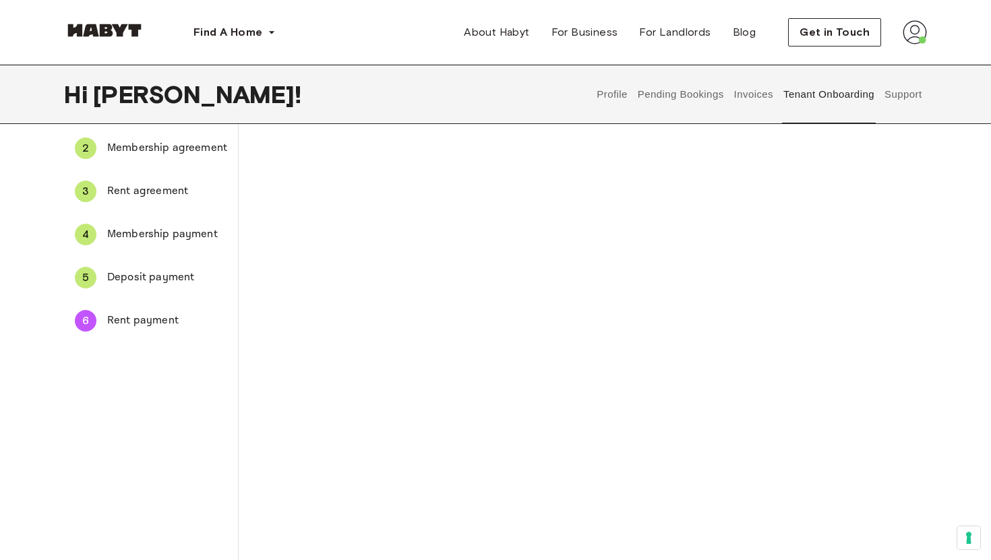
scroll to position [0, 0]
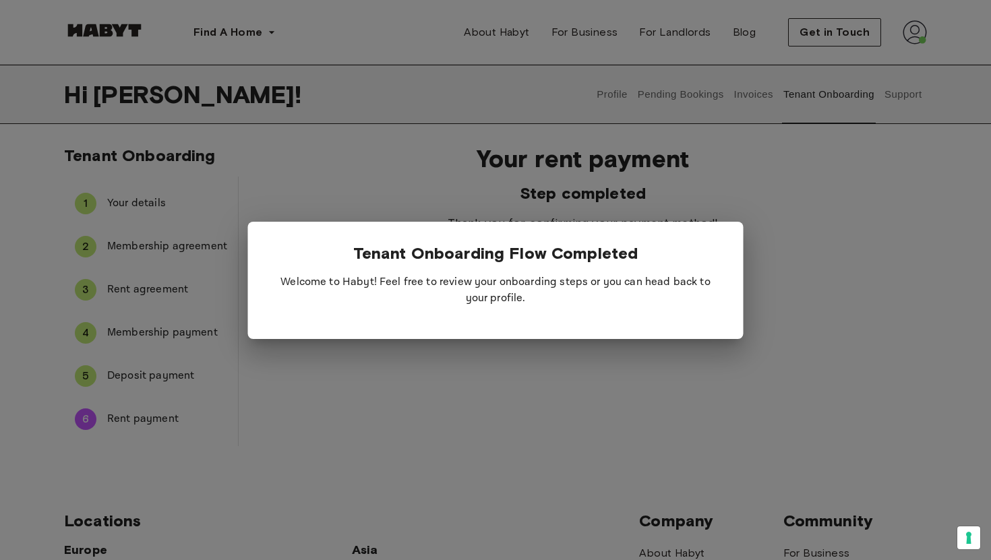
click at [523, 334] on div "Tenant Onboarding Flow Completed Welcome to Habyt! Feel free to review your onb…" at bounding box center [496, 280] width 496 height 117
click at [815, 99] on div at bounding box center [495, 280] width 991 height 560
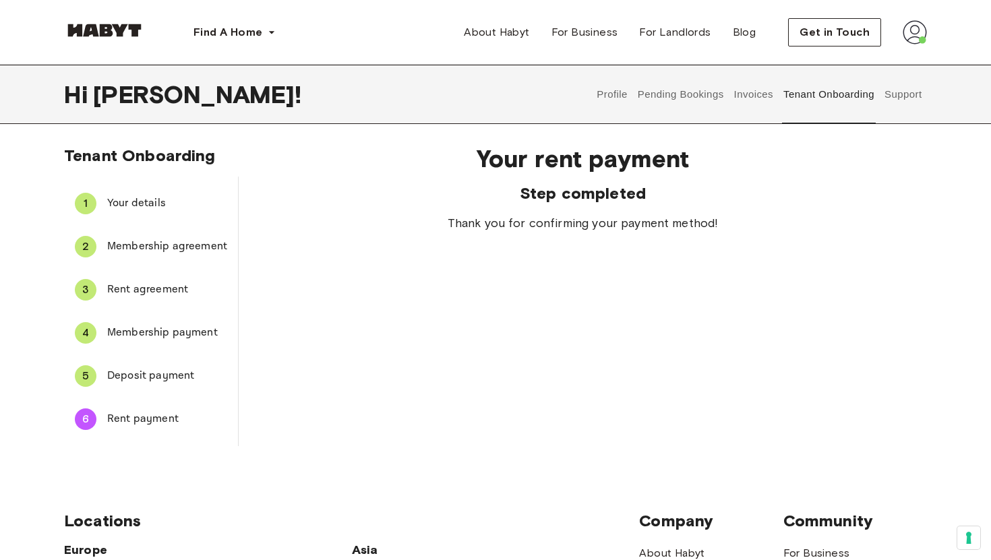
click at [916, 20] on img at bounding box center [915, 32] width 24 height 24
click at [809, 90] on button "Tenant Onboarding" at bounding box center [829, 94] width 94 height 59
click at [865, 168] on span "Your rent payment" at bounding box center [583, 158] width 602 height 28
click at [885, 65] on span "Profile" at bounding box center [874, 63] width 34 height 16
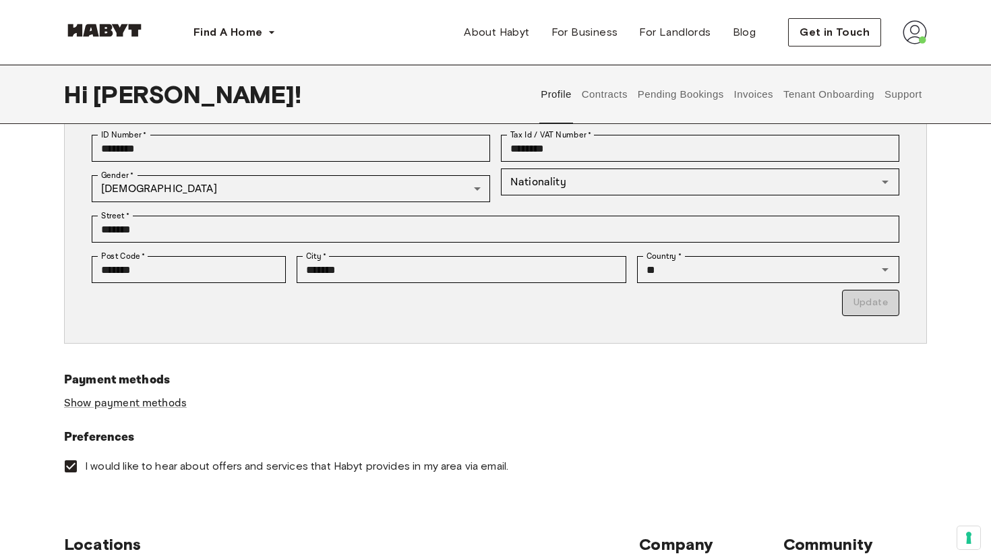
scroll to position [213, 0]
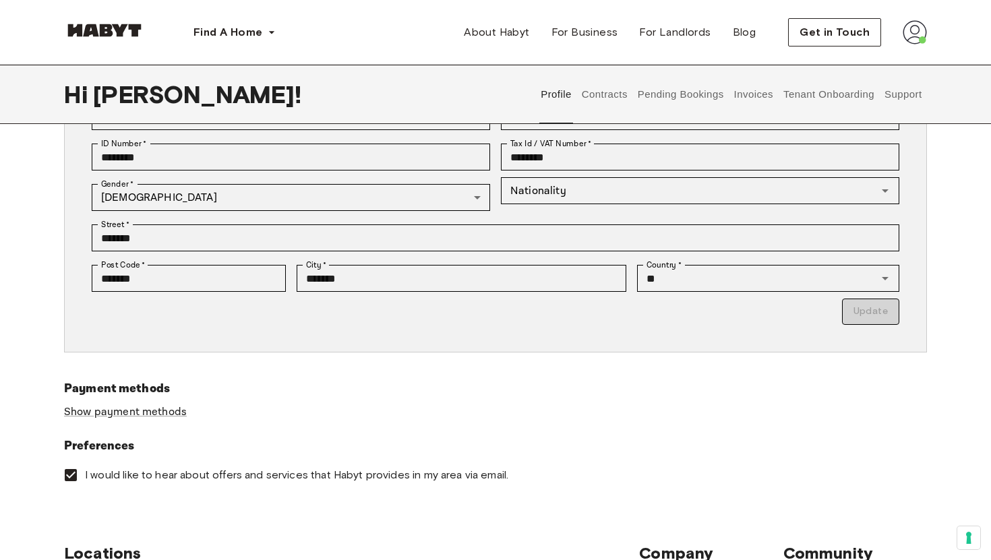
click at [608, 94] on button "Contracts" at bounding box center [604, 94] width 49 height 59
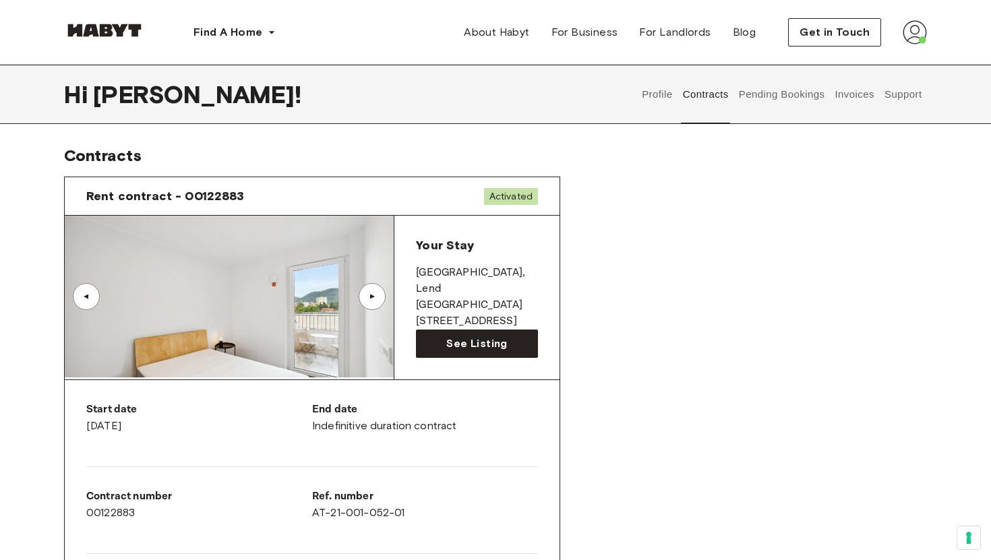
click at [856, 94] on button "Invoices" at bounding box center [854, 94] width 42 height 59
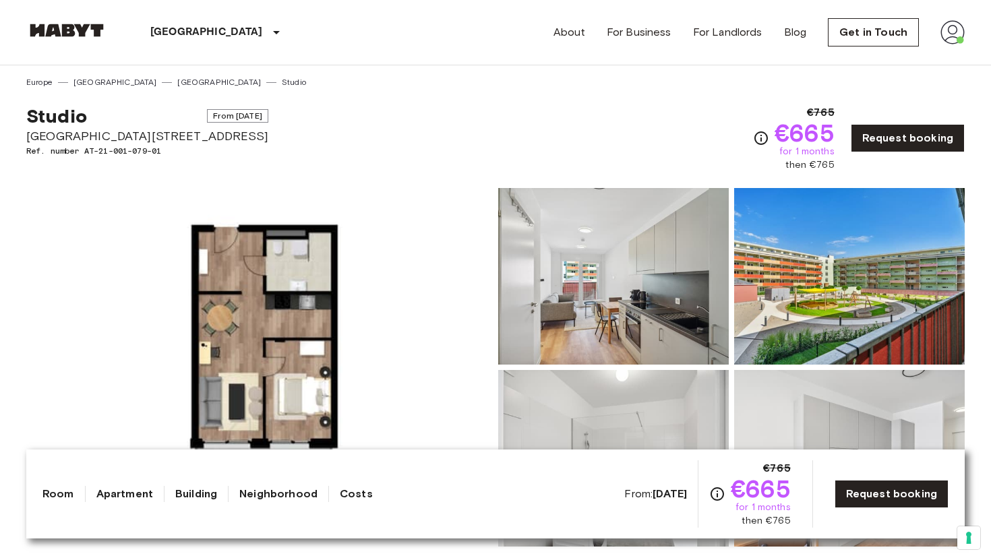
click at [836, 263] on img at bounding box center [849, 276] width 231 height 177
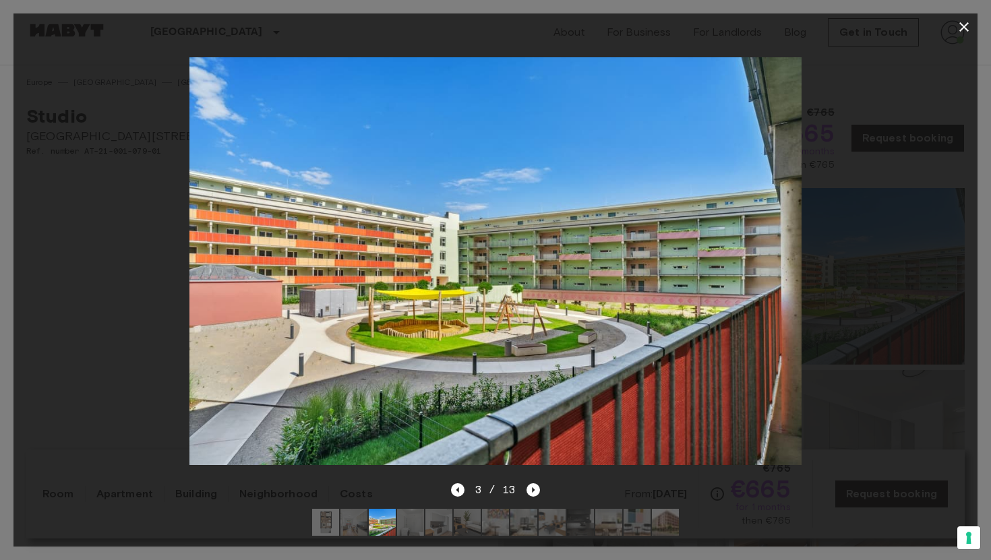
click at [862, 70] on div at bounding box center [495, 261] width 964 height 442
click at [171, 275] on div at bounding box center [495, 261] width 964 height 442
click at [966, 19] on icon "button" at bounding box center [964, 27] width 16 height 16
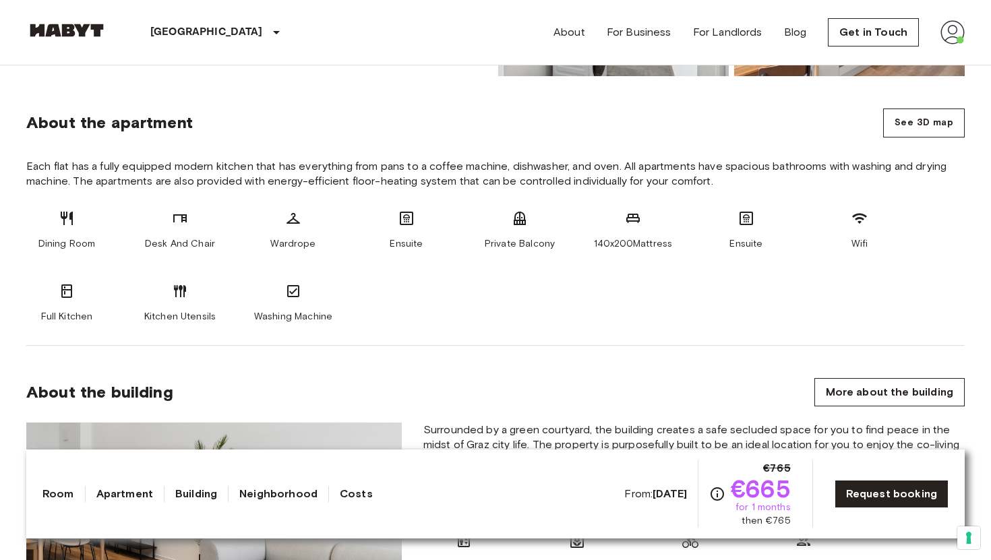
scroll to position [473, 0]
